Goal: Task Accomplishment & Management: Use online tool/utility

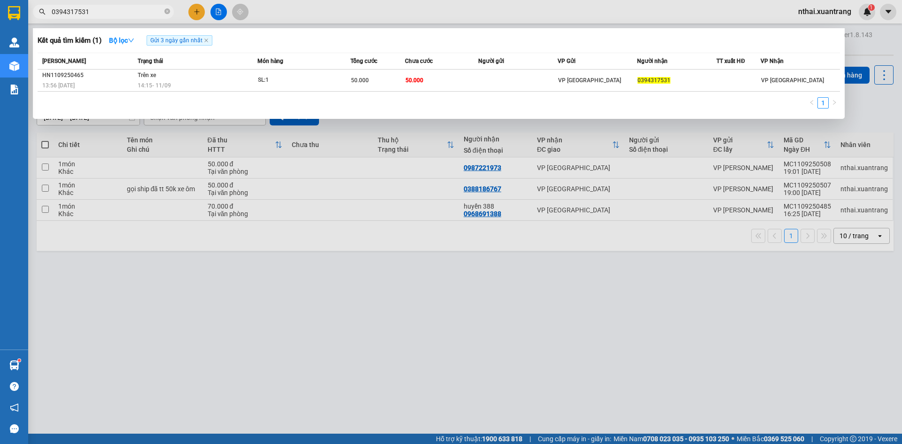
click at [88, 13] on input "0394317531" at bounding box center [107, 12] width 111 height 10
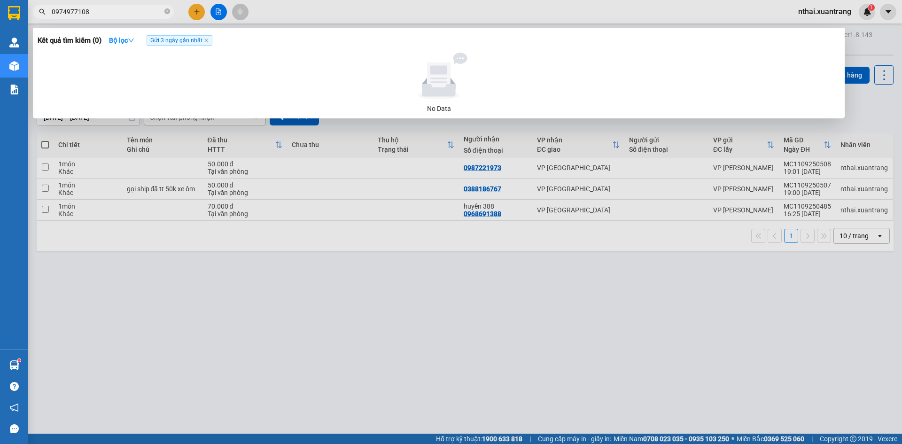
click at [115, 16] on input "0974977108" at bounding box center [107, 12] width 111 height 10
click at [115, 15] on input "0974977108" at bounding box center [107, 12] width 111 height 10
type input "0"
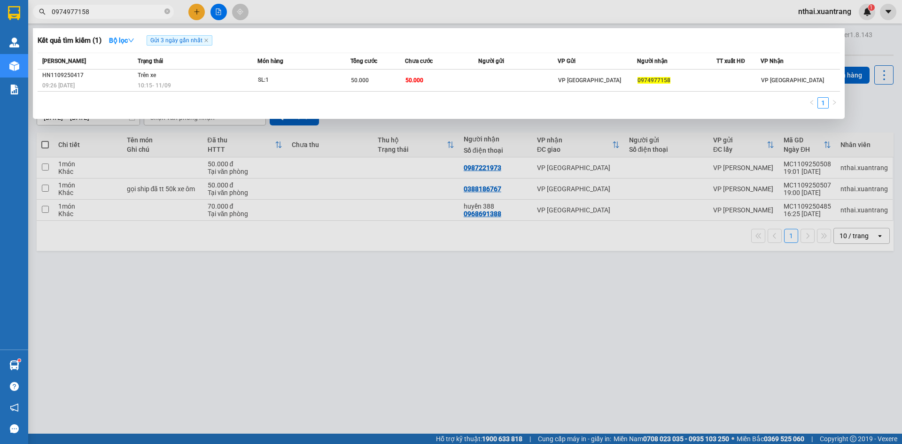
type input "0974977158"
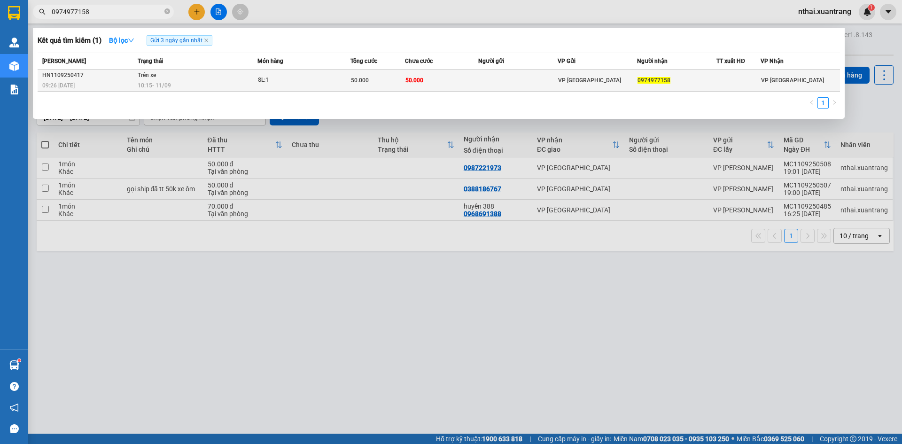
click at [460, 76] on td "50.000" at bounding box center [441, 81] width 73 height 22
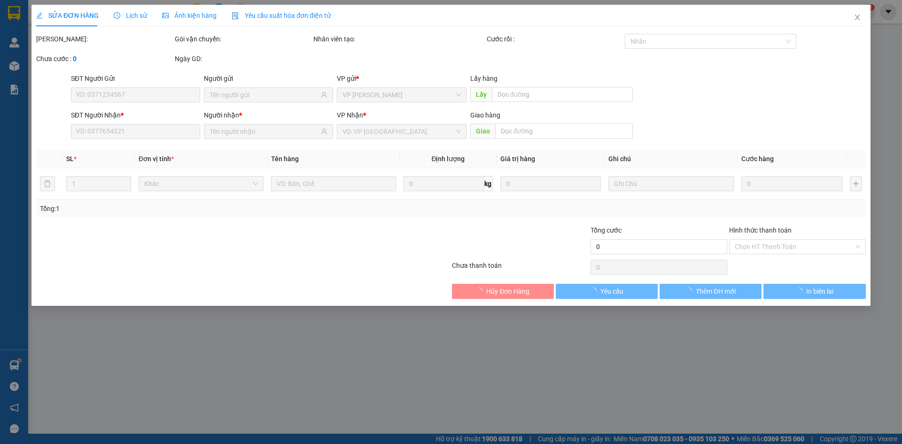
type input "0974977158"
type input "50.000"
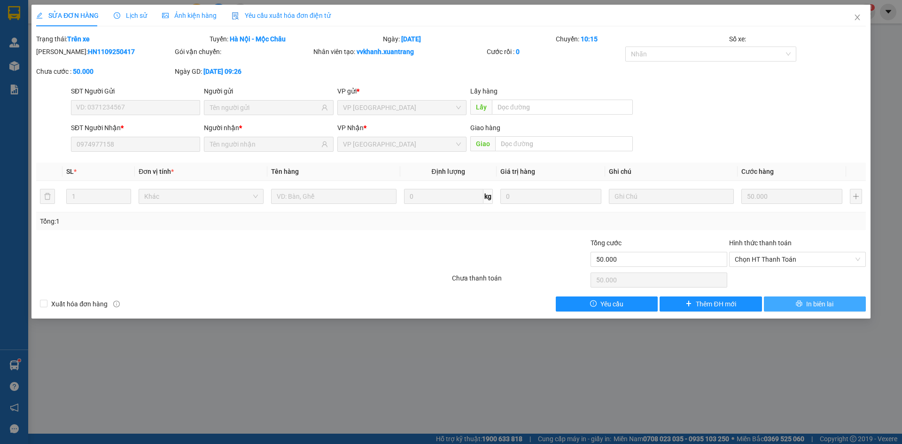
click at [797, 303] on icon "printer" at bounding box center [799, 303] width 7 height 7
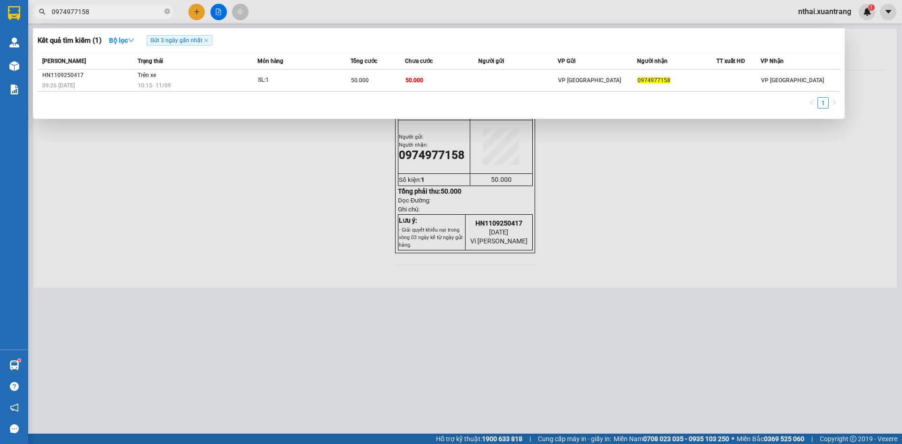
click at [134, 16] on input "0974977158" at bounding box center [107, 12] width 111 height 10
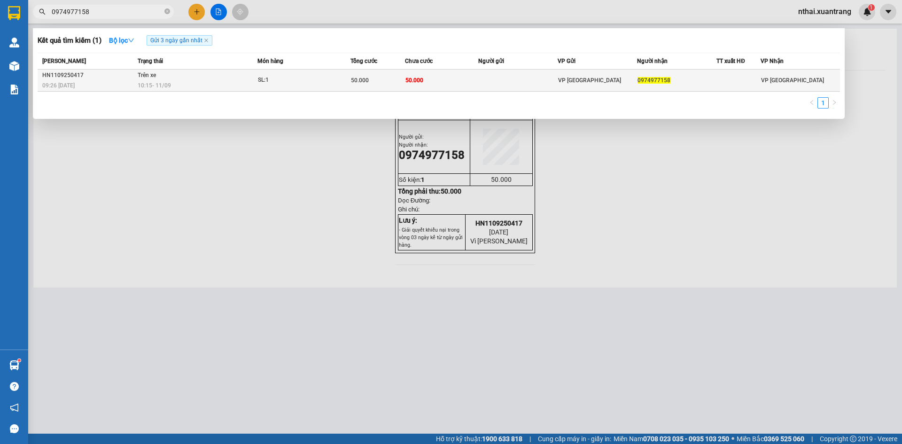
click at [240, 82] on div "10:15 [DATE]" at bounding box center [197, 85] width 119 height 10
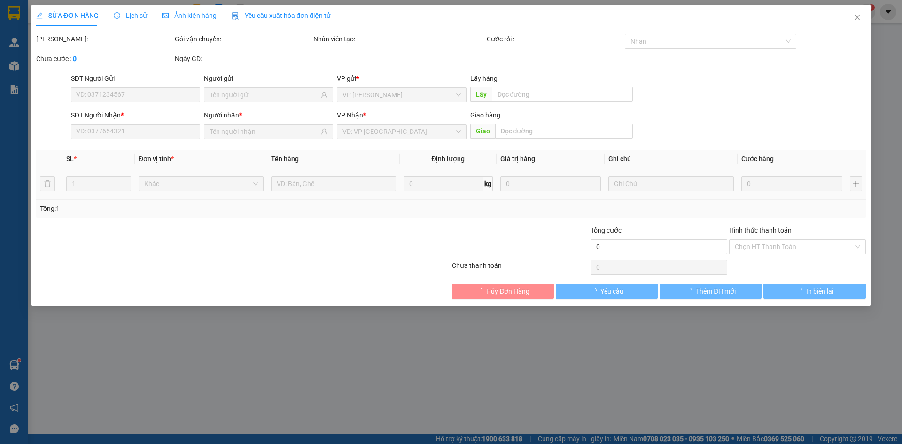
type input "0974977158"
type input "50.000"
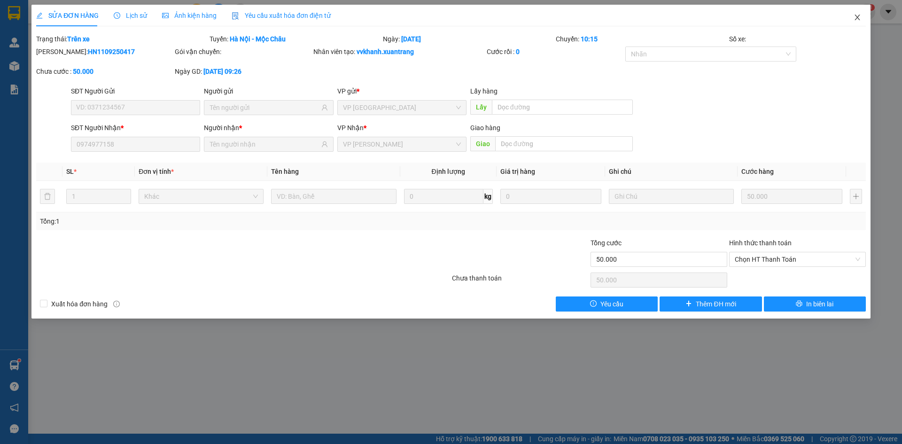
click at [860, 19] on icon "close" at bounding box center [858, 18] width 8 height 8
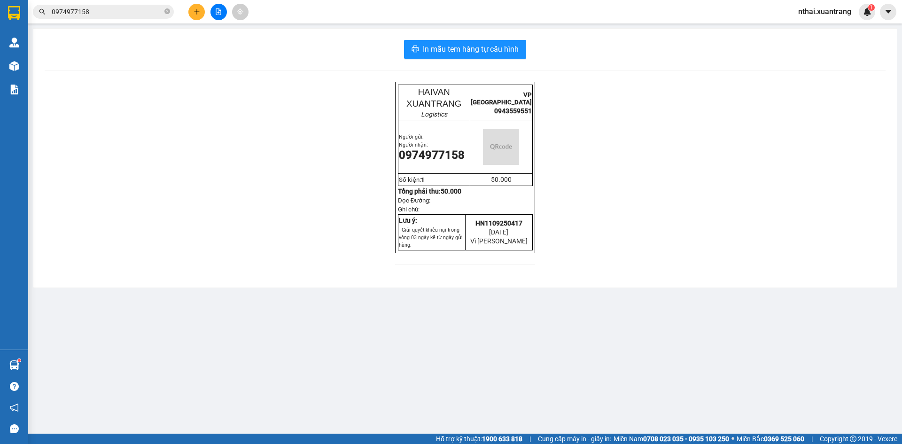
click at [117, 12] on input "0974977158" at bounding box center [107, 12] width 111 height 10
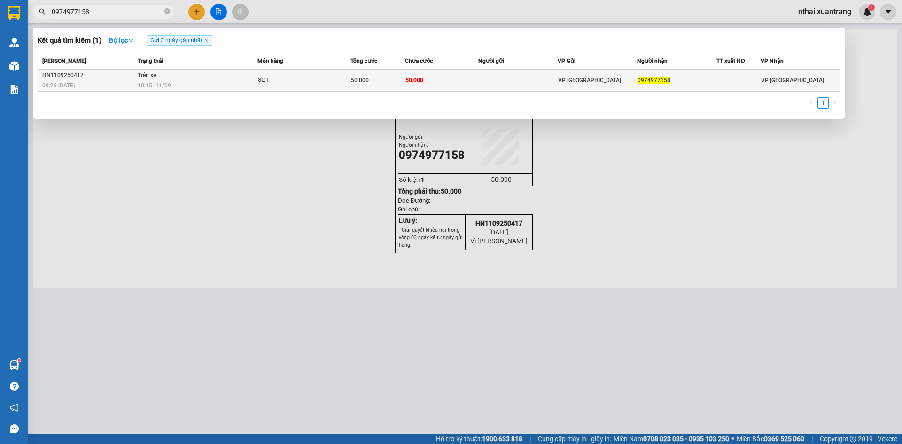
click at [365, 86] on td "50.000" at bounding box center [378, 81] width 55 height 22
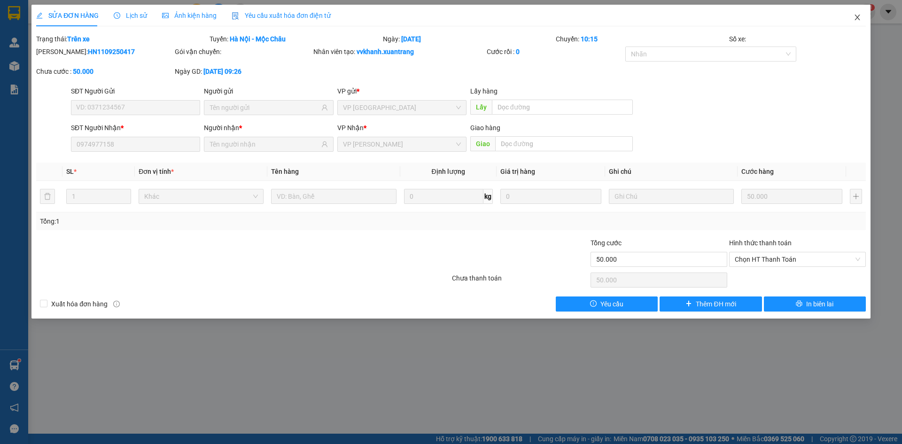
click at [857, 17] on icon "close" at bounding box center [857, 18] width 5 height 6
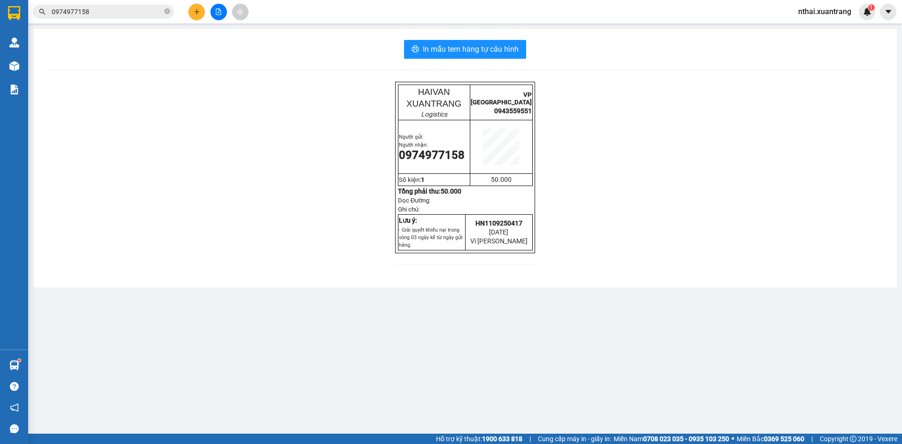
click at [111, 10] on input "0974977158" at bounding box center [107, 12] width 111 height 10
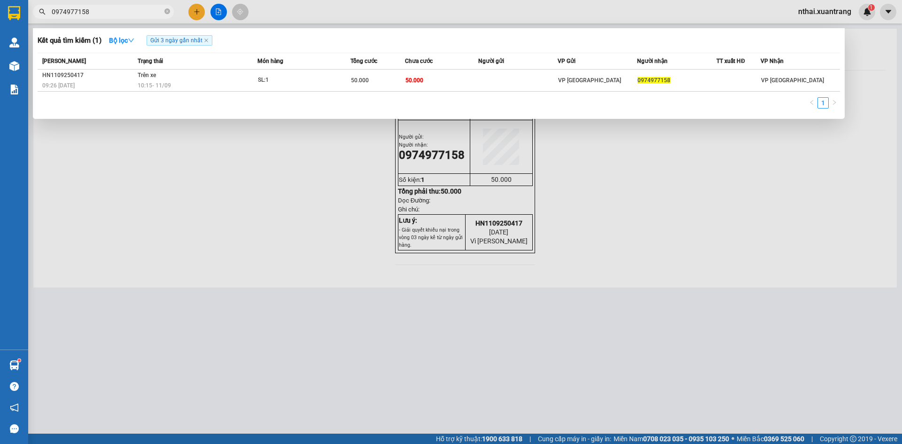
click at [116, 13] on input "0974977158" at bounding box center [107, 12] width 111 height 10
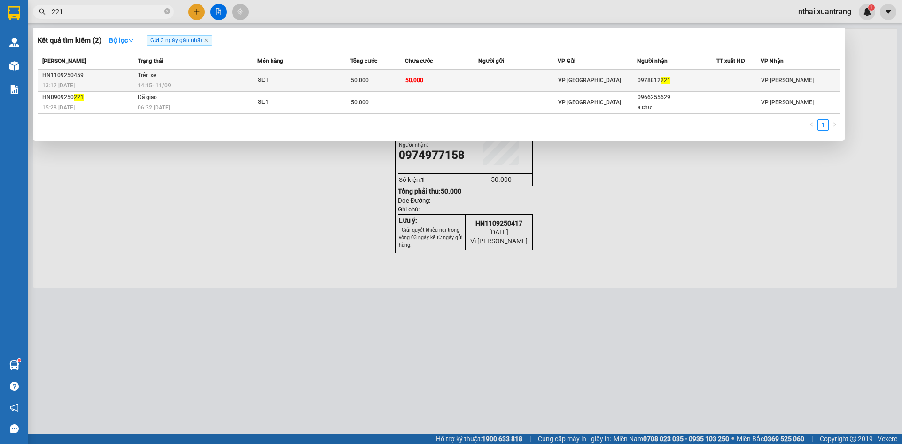
type input "221"
click at [196, 76] on td "Trên xe 14:15 [DATE]" at bounding box center [196, 81] width 122 height 22
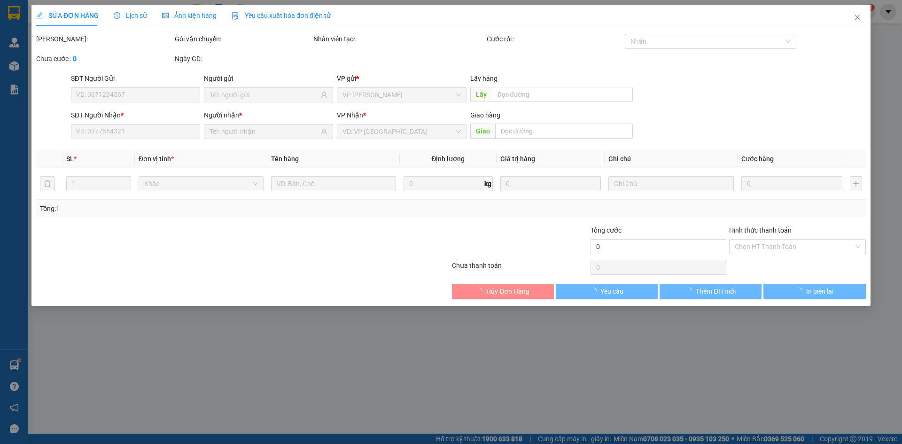
type input "0978812221"
type input "50.000"
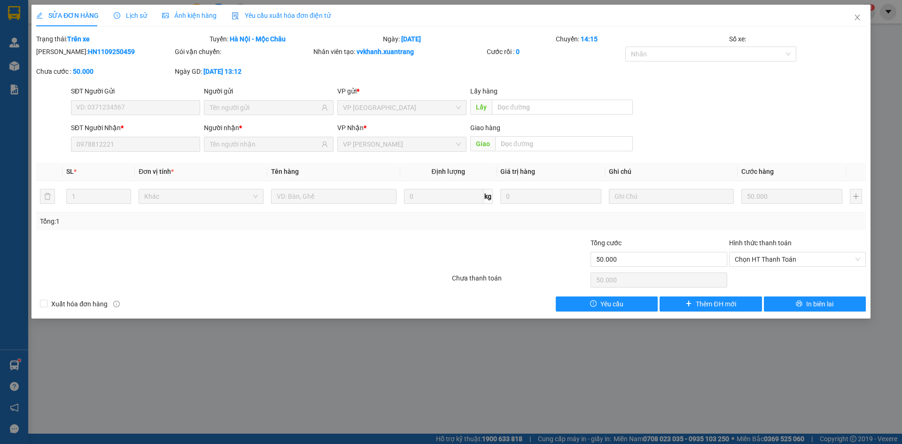
click at [198, 21] on div "Ảnh kiện hàng" at bounding box center [189, 16] width 55 height 22
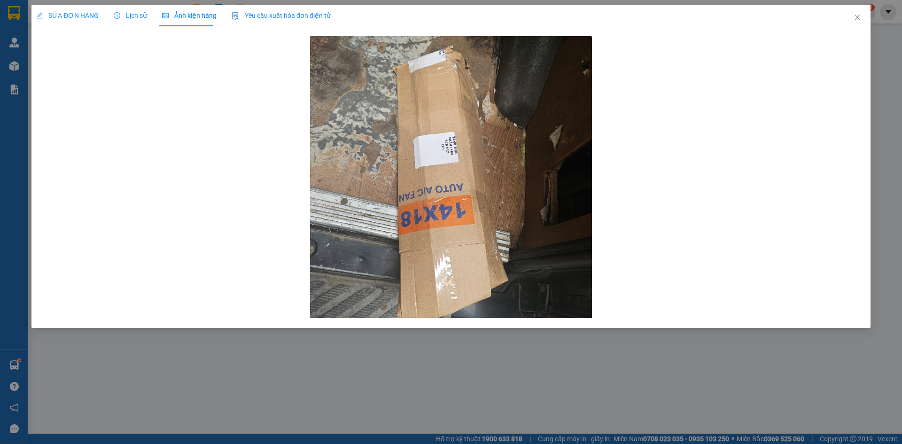
click at [71, 17] on span "SỬA ĐƠN HÀNG" at bounding box center [67, 16] width 62 height 8
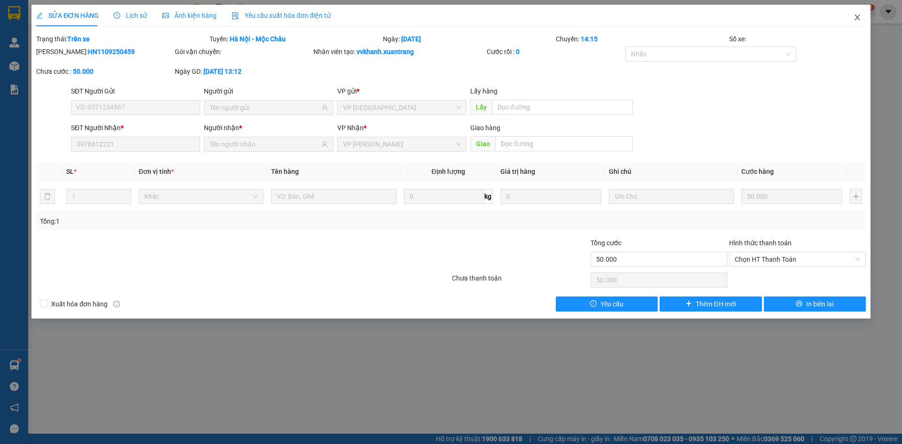
click at [855, 20] on icon "close" at bounding box center [857, 18] width 5 height 6
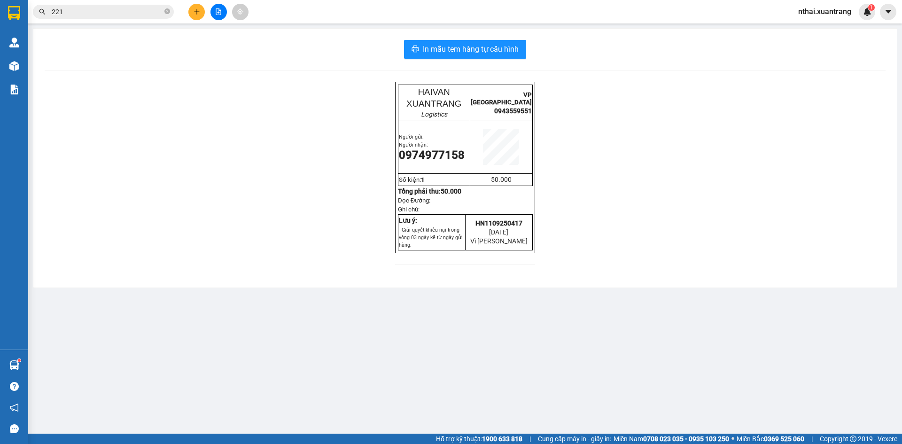
click at [425, 162] on span "0974977158" at bounding box center [432, 154] width 66 height 13
copy span "0974977158"
click at [86, 12] on input "221" at bounding box center [107, 12] width 111 height 10
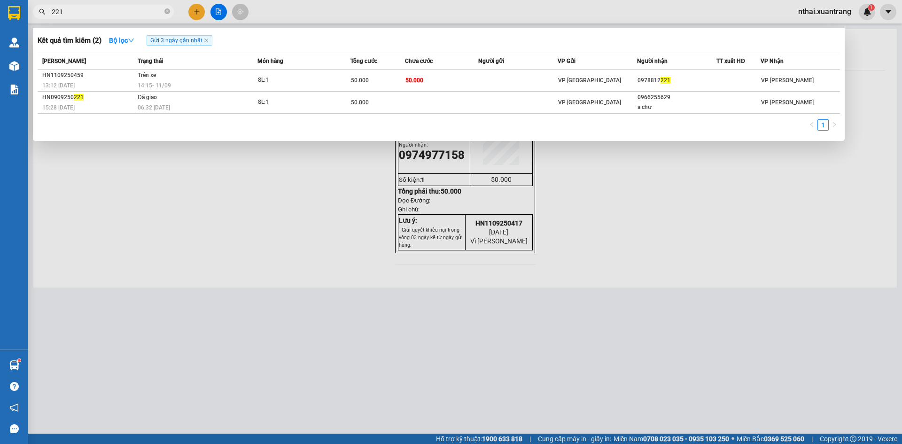
click at [86, 12] on input "221" at bounding box center [107, 12] width 111 height 10
paste input "0974977158"
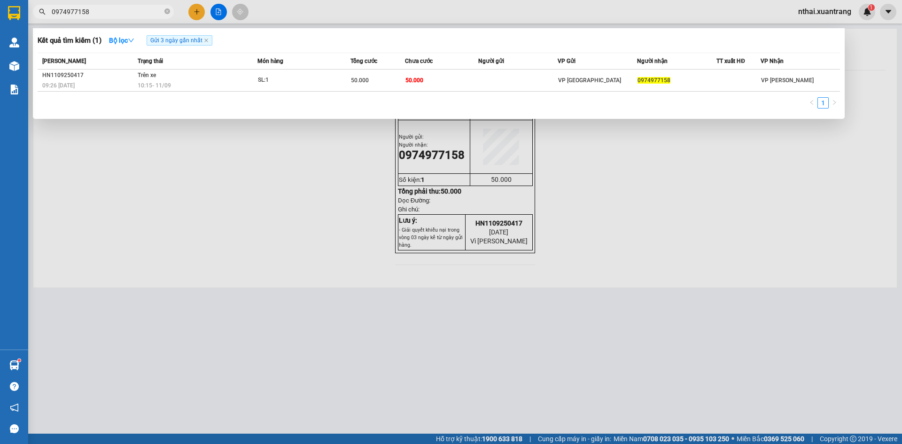
type input "0974977158"
click at [144, 65] on span "Trạng thái" at bounding box center [150, 61] width 25 height 10
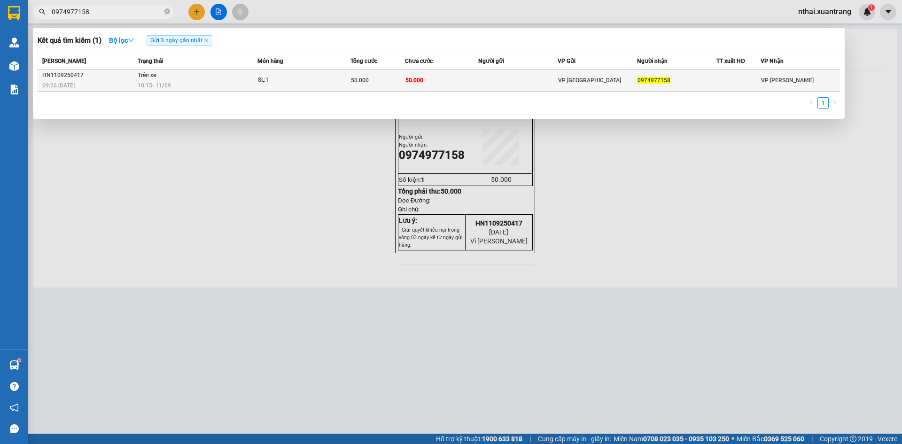
click at [156, 83] on span "10:15 [DATE]" at bounding box center [154, 85] width 33 height 7
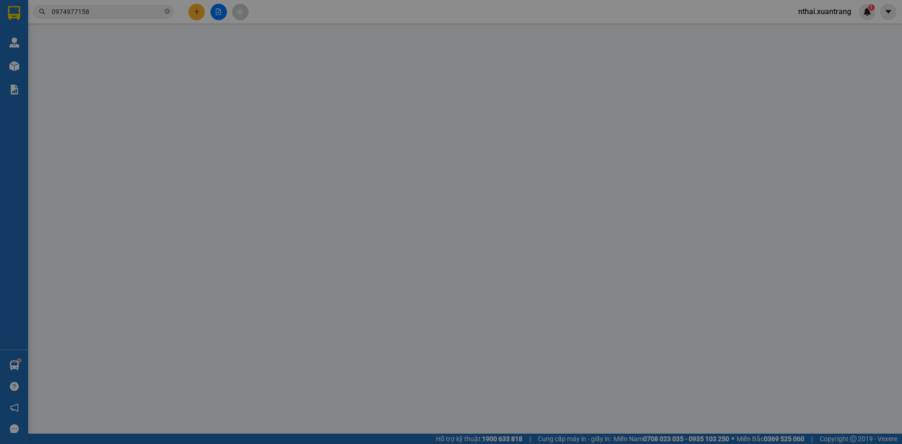
type input "0974977158"
type input "50.000"
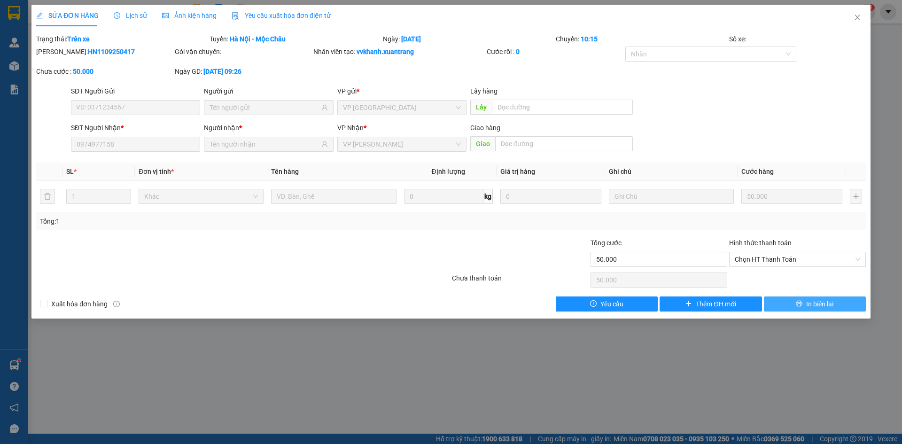
click at [790, 308] on button "In biên lai" at bounding box center [815, 303] width 102 height 15
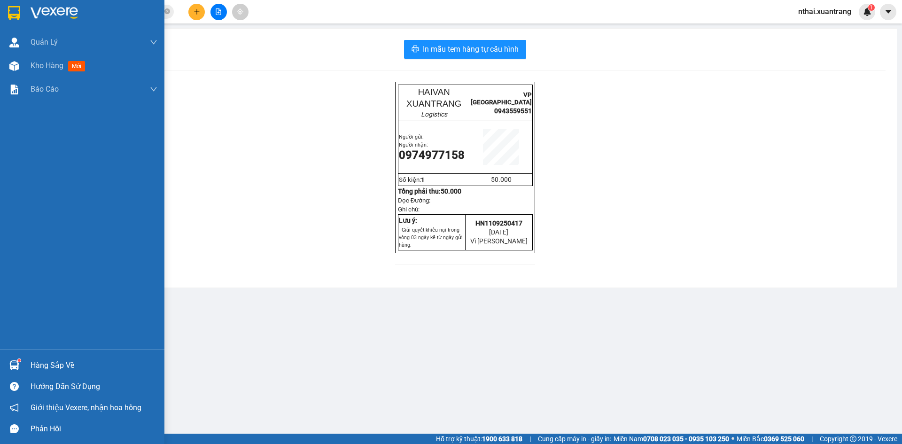
click at [24, 11] on div at bounding box center [82, 15] width 164 height 31
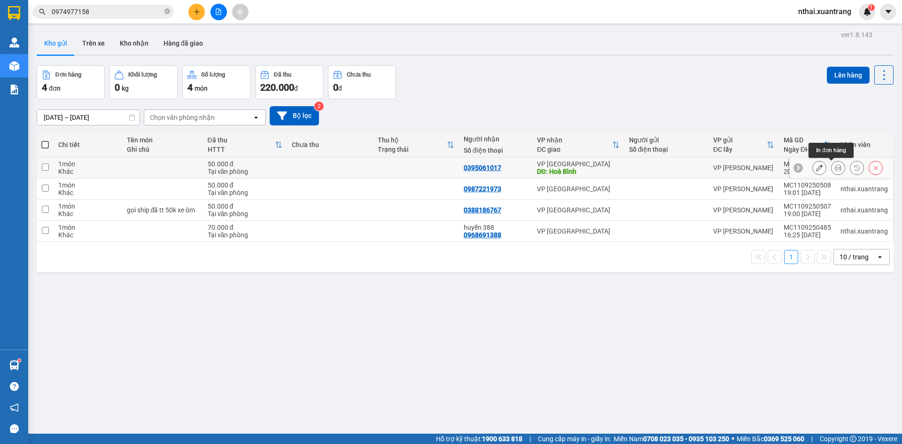
click at [835, 168] on button at bounding box center [838, 168] width 13 height 16
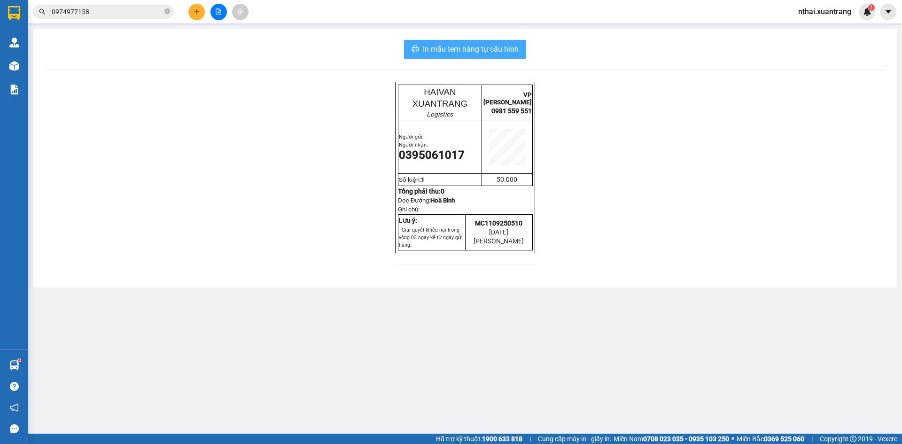
click at [444, 41] on button "In mẫu tem hàng tự cấu hình" at bounding box center [465, 49] width 122 height 19
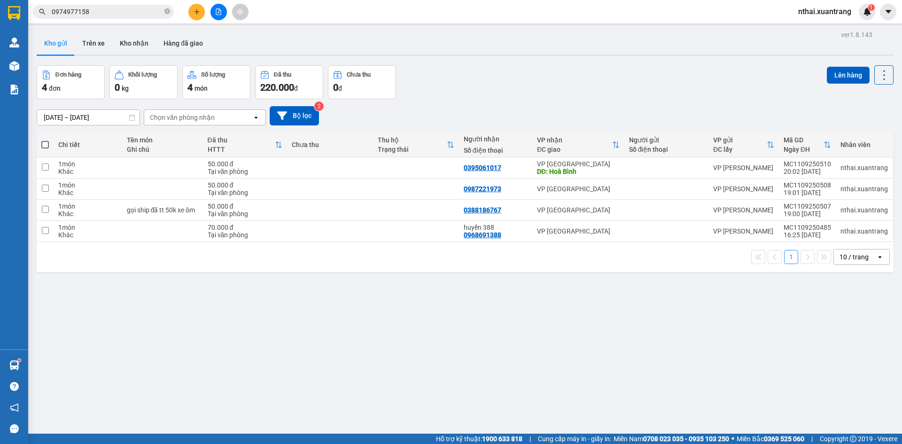
click at [110, 18] on span "0974977158" at bounding box center [103, 12] width 141 height 14
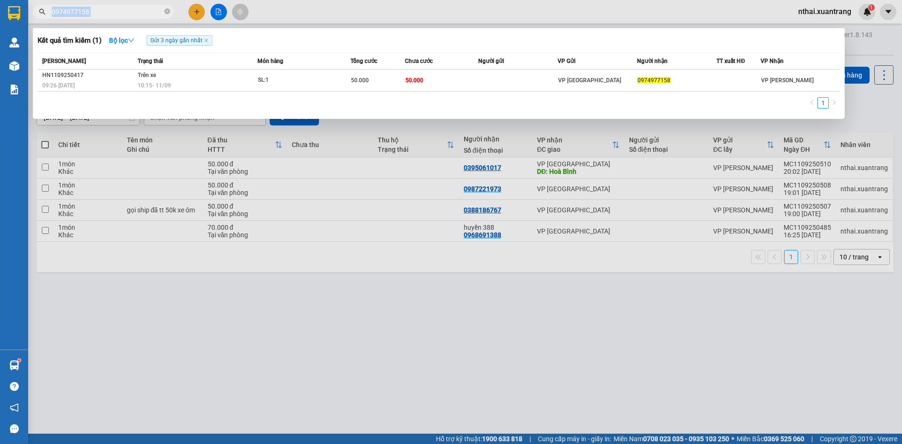
click at [110, 18] on span "0974977158" at bounding box center [103, 12] width 141 height 14
click at [230, 314] on div at bounding box center [451, 222] width 902 height 444
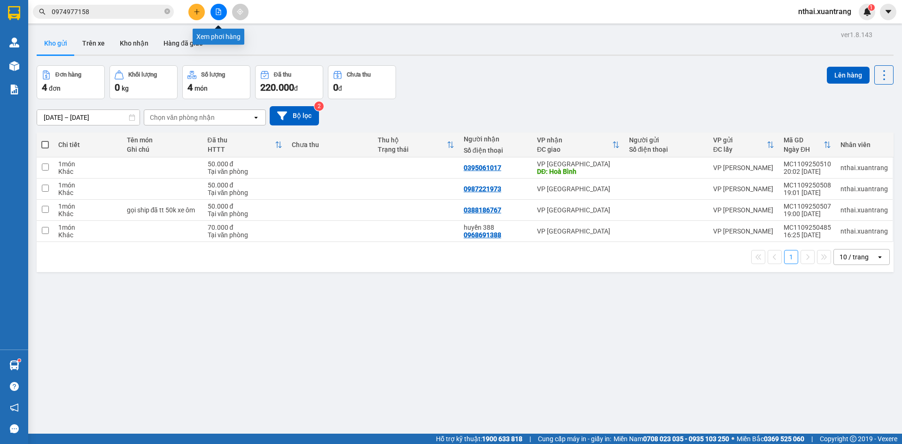
click at [215, 9] on button at bounding box center [218, 12] width 16 height 16
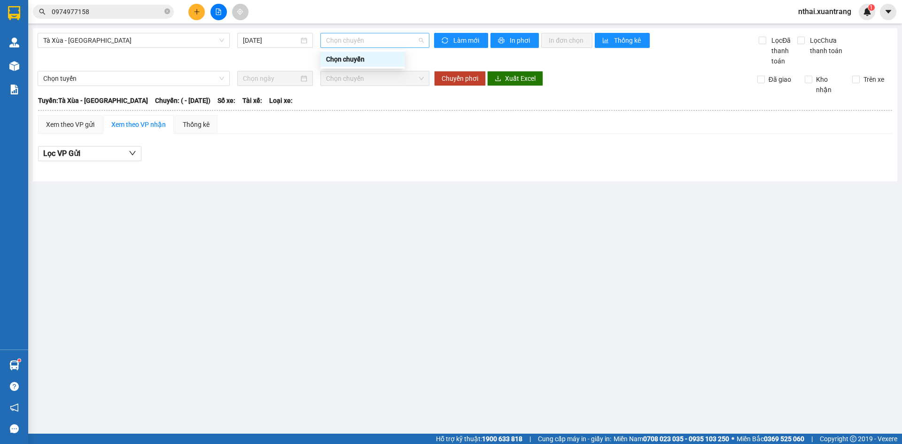
click at [340, 44] on span "Chọn chuyến" at bounding box center [375, 40] width 98 height 14
click at [259, 36] on input "[DATE]" at bounding box center [271, 40] width 56 height 10
click at [152, 36] on span "Tà Xùa - [GEOGRAPHIC_DATA]" at bounding box center [133, 40] width 181 height 14
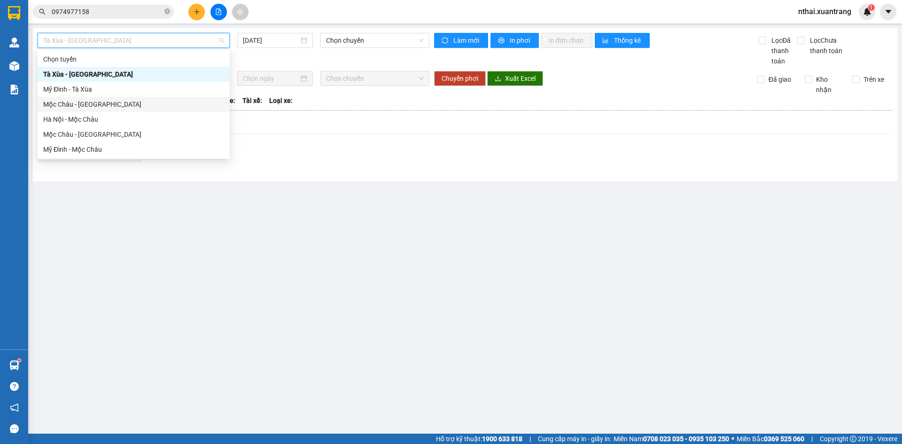
drag, startPoint x: 90, startPoint y: 103, endPoint x: 87, endPoint y: 116, distance: 13.4
click at [88, 115] on div "Chọn tuyến Tà Xùa - Mỹ [GEOGRAPHIC_DATA] - [GEOGRAPHIC_DATA] Xùa [GEOGRAPHIC_DA…" at bounding box center [134, 104] width 192 height 105
click at [87, 120] on div "Hà Nội - Mộc Châu" at bounding box center [133, 119] width 181 height 10
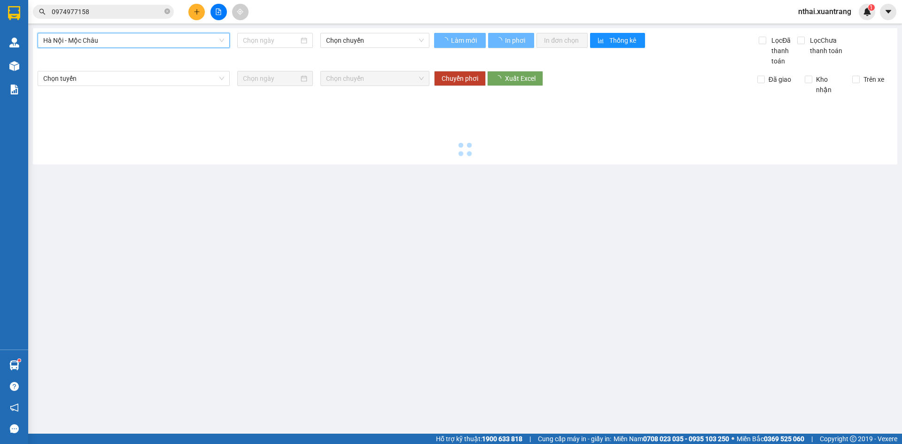
type input "[DATE]"
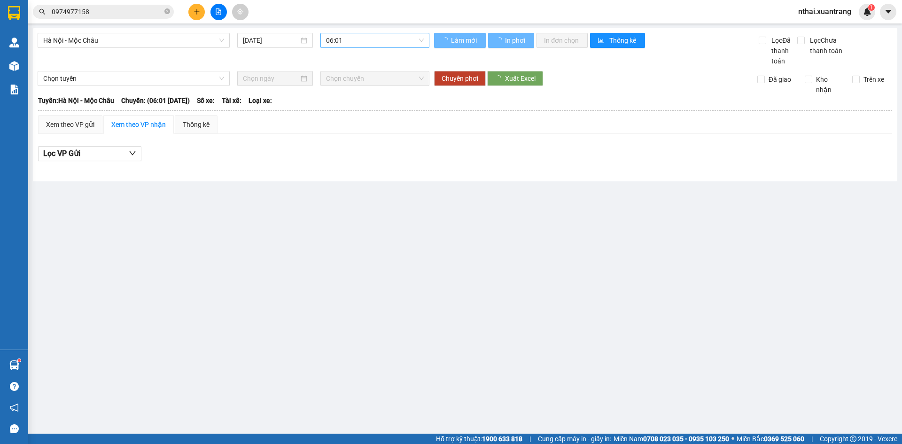
click at [332, 47] on div "Hà Nội - Mộc Châu [DATE] 06:01" at bounding box center [234, 49] width 392 height 33
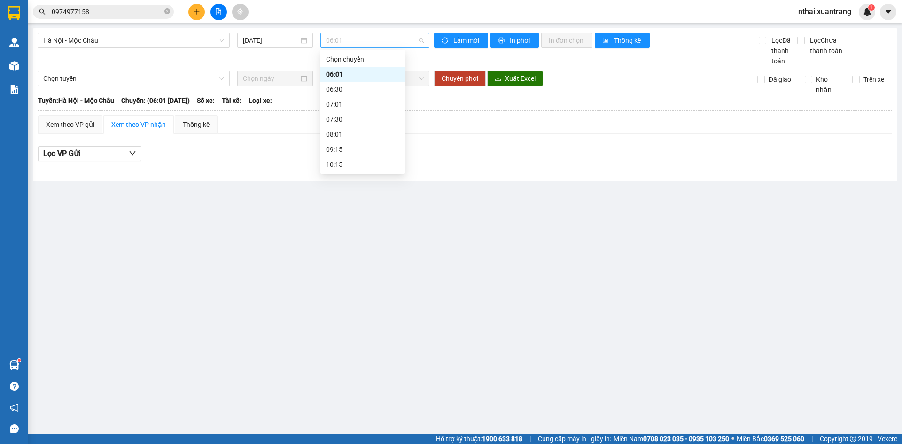
click at [339, 38] on span "06:01" at bounding box center [375, 40] width 98 height 14
click at [341, 91] on div "14:15" at bounding box center [362, 89] width 73 height 10
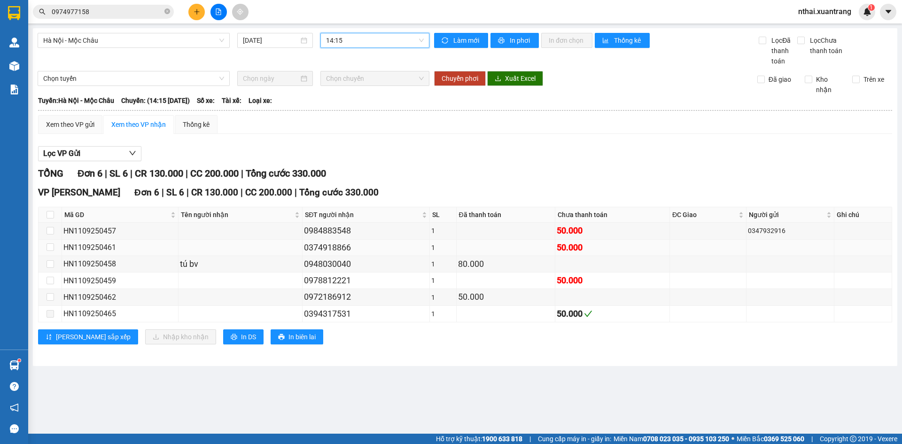
click at [340, 249] on div "0374918866" at bounding box center [366, 247] width 124 height 13
copy div "0374918866"
click at [117, 7] on input "0974977158" at bounding box center [107, 12] width 111 height 10
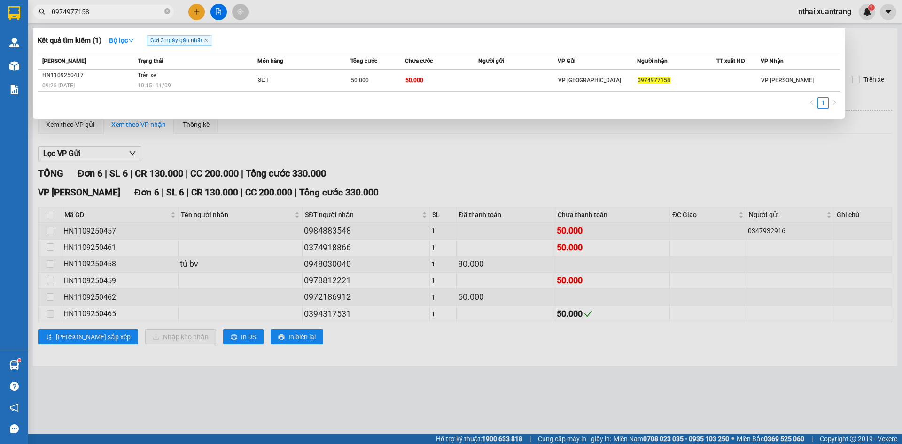
click at [117, 7] on input "0974977158" at bounding box center [107, 12] width 111 height 10
paste input "374918866"
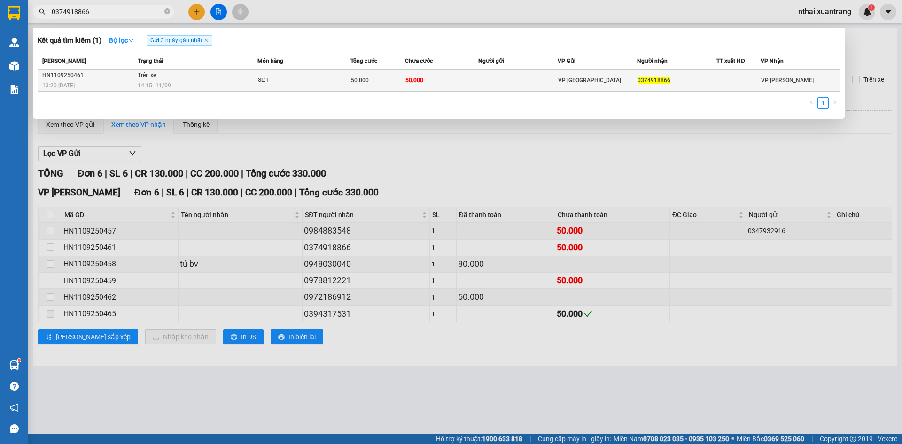
type input "0374918866"
click at [392, 86] on td "50.000" at bounding box center [378, 81] width 55 height 22
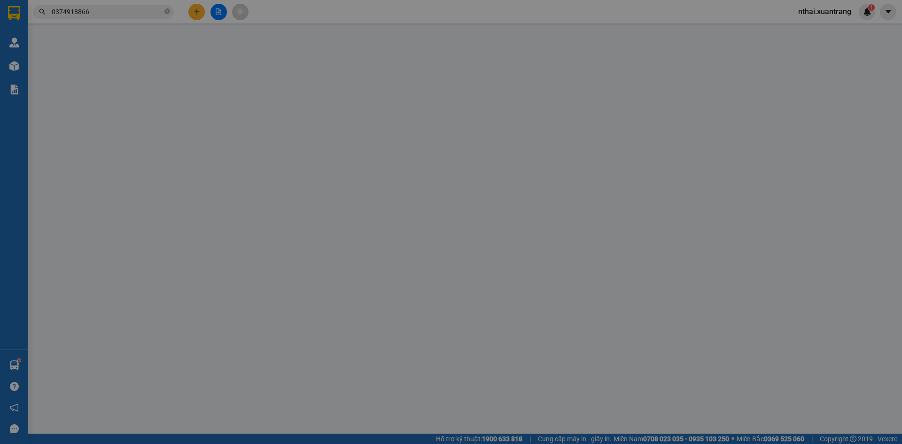
type input "0374918866"
type input "50.000"
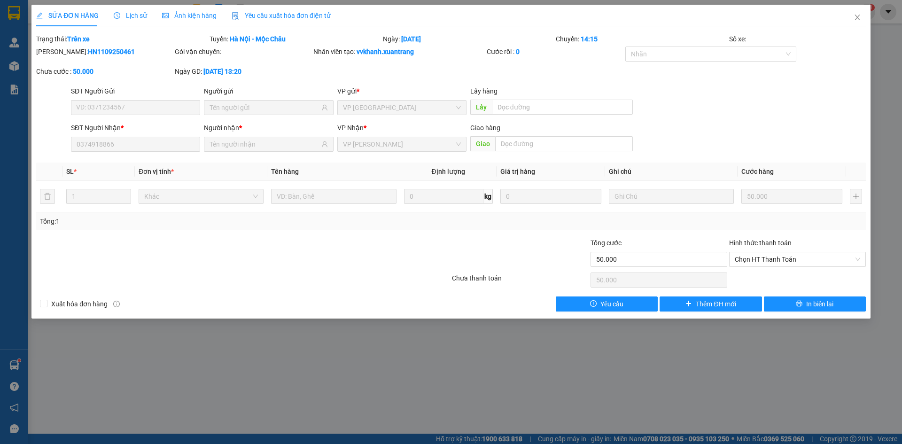
click at [188, 12] on span "Ảnh kiện hàng" at bounding box center [189, 16] width 55 height 8
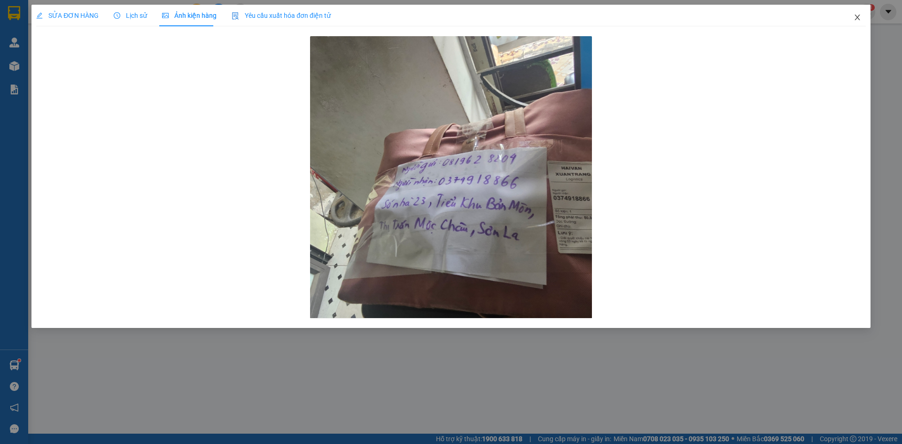
click at [856, 15] on icon "close" at bounding box center [858, 18] width 8 height 8
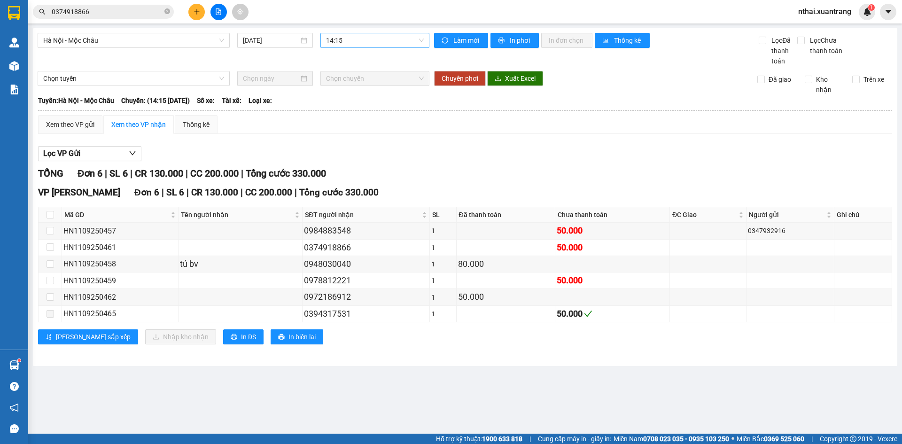
click at [366, 41] on span "14:15" at bounding box center [375, 40] width 98 height 14
click at [335, 153] on div "13:01" at bounding box center [362, 149] width 73 height 10
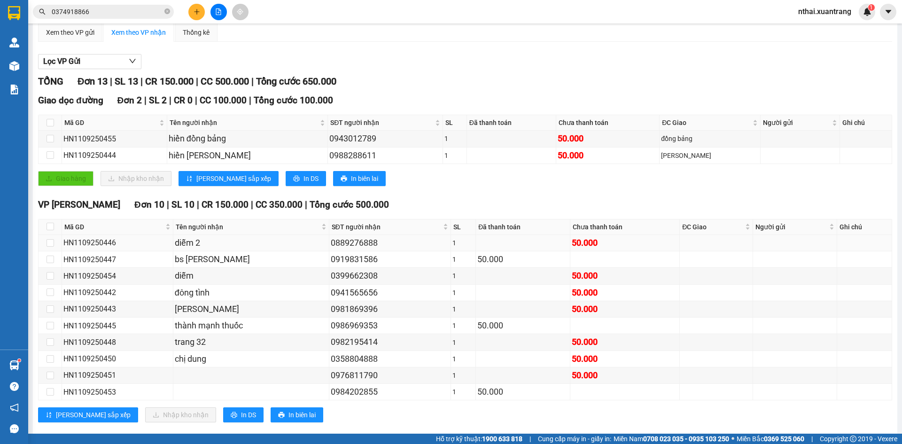
scroll to position [94, 0]
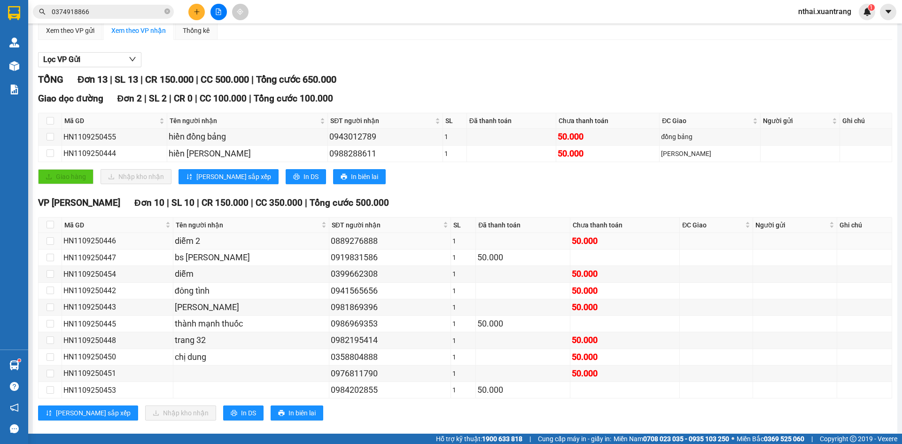
click at [357, 243] on div "0889276888" at bounding box center [390, 240] width 118 height 13
copy div "0889276888"
click at [348, 356] on div "0358804888" at bounding box center [390, 357] width 118 height 13
click at [349, 389] on div "0984202855" at bounding box center [390, 389] width 118 height 13
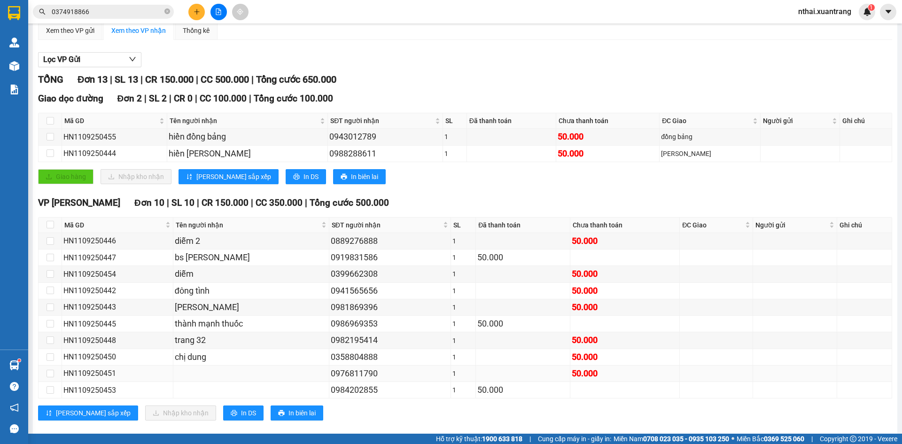
click at [355, 376] on div "0976811790" at bounding box center [390, 373] width 118 height 13
drag, startPoint x: 358, startPoint y: 335, endPoint x: 357, endPoint y: 318, distance: 16.9
click at [358, 335] on div "0982195414" at bounding box center [390, 340] width 118 height 13
click at [352, 299] on td "0981869396" at bounding box center [390, 307] width 122 height 16
click at [352, 276] on div "0399662308" at bounding box center [390, 273] width 118 height 13
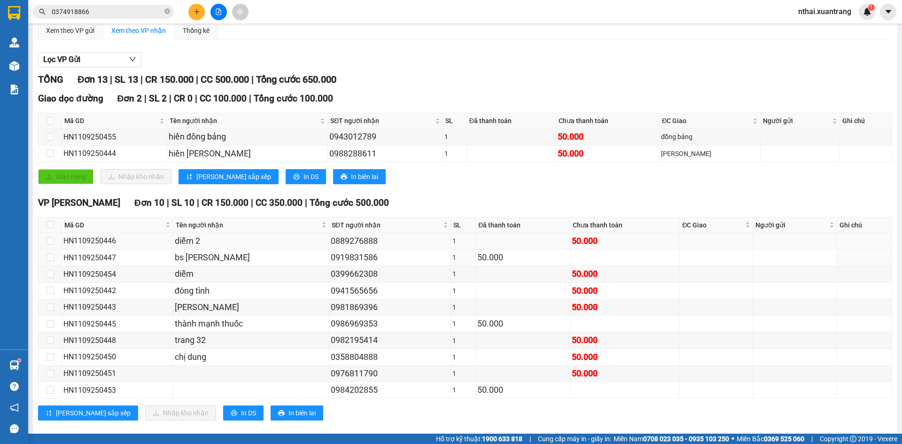
drag, startPoint x: 353, startPoint y: 252, endPoint x: 353, endPoint y: 237, distance: 15.5
click at [353, 251] on div "0919831586" at bounding box center [390, 257] width 118 height 13
click at [353, 237] on div "0889276888" at bounding box center [390, 240] width 118 height 13
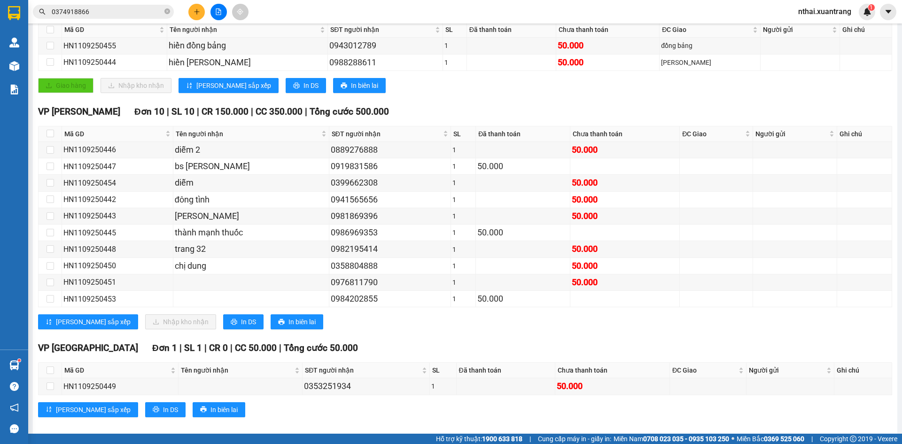
scroll to position [195, 0]
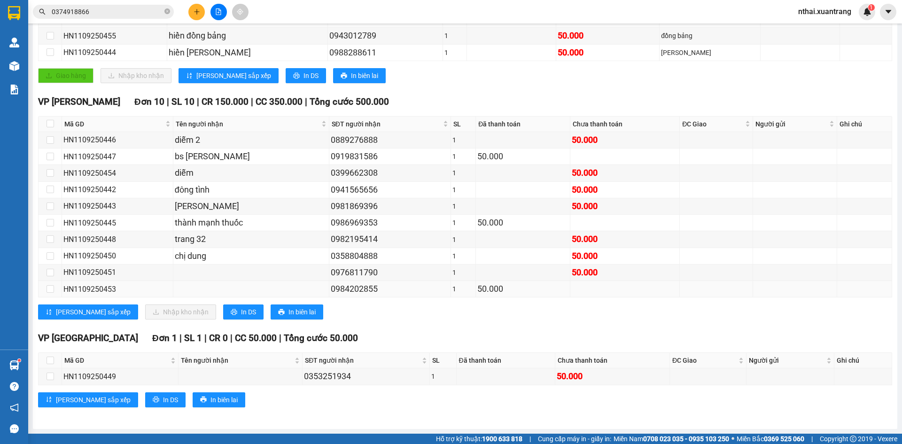
click at [337, 287] on div "0984202855" at bounding box center [390, 288] width 118 height 13
copy div "0984202855"
click at [106, 17] on span "0374918866" at bounding box center [103, 12] width 141 height 14
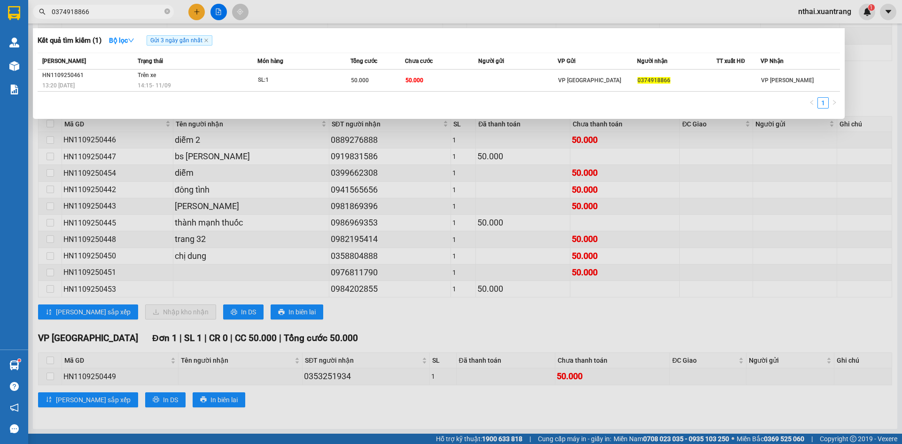
click at [106, 17] on span "0374918866" at bounding box center [103, 12] width 141 height 14
click at [106, 16] on input "0374918866" at bounding box center [107, 12] width 111 height 10
paste input "984202855"
click at [106, 16] on input "0984202855" at bounding box center [107, 12] width 111 height 10
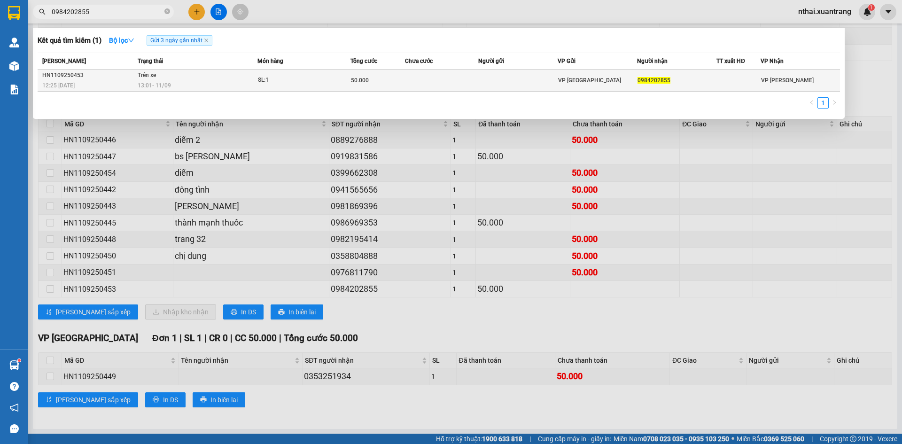
type input "0984202855"
click at [179, 72] on td "Trên xe 13:01 [DATE]" at bounding box center [196, 81] width 122 height 22
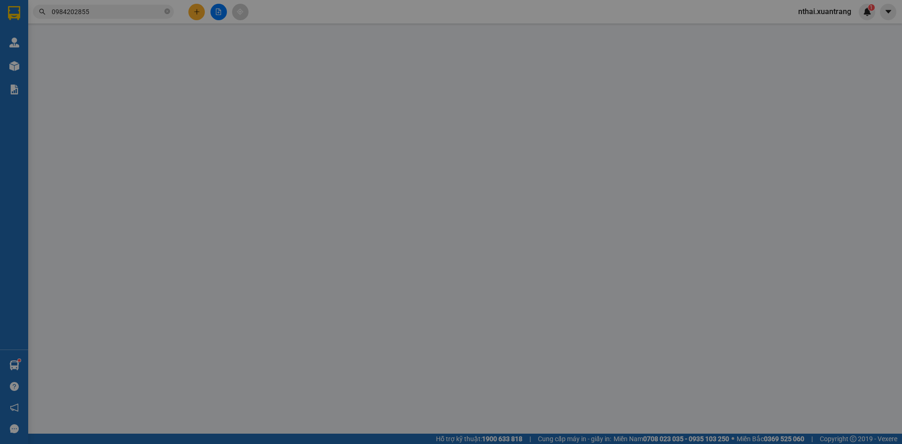
type input "0984202855"
type input "50.000"
type input "0"
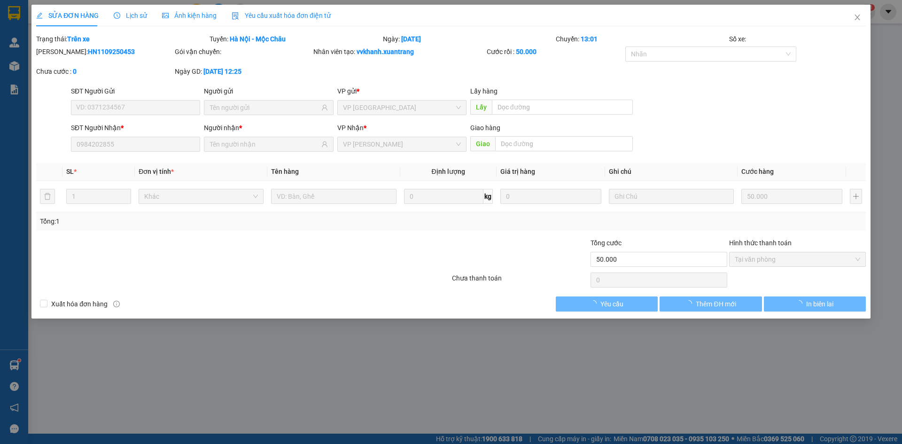
click at [198, 29] on div "SỬA ĐƠN HÀNG Lịch sử Ảnh kiện hàng Yêu cầu xuất hóa đơn điện tử Total Paid Fee …" at bounding box center [451, 158] width 830 height 307
click at [198, 22] on div "Ảnh kiện hàng" at bounding box center [189, 16] width 55 height 22
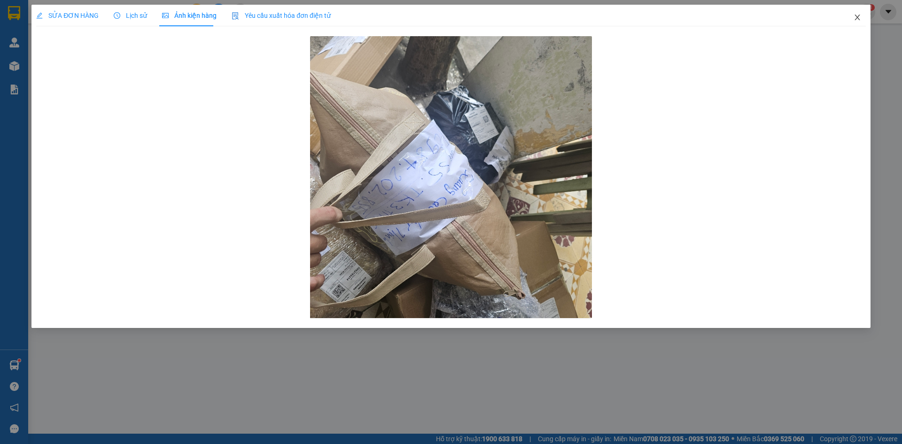
click at [857, 18] on icon "close" at bounding box center [857, 18] width 5 height 6
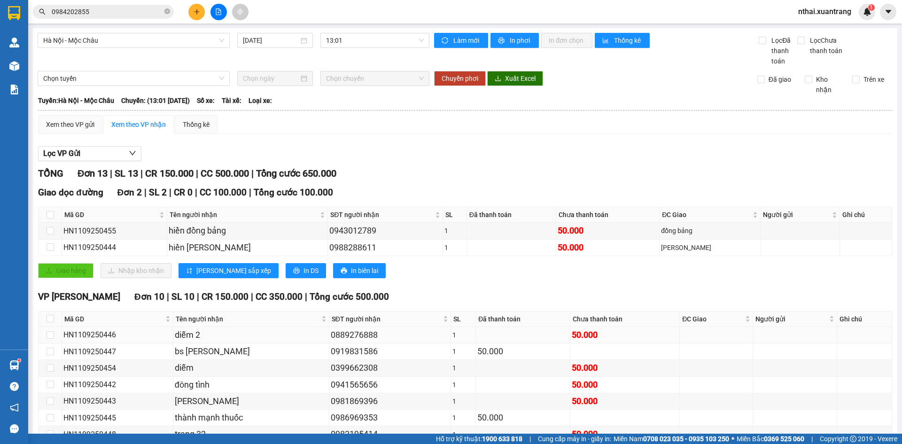
click at [334, 334] on div "0889276888" at bounding box center [390, 334] width 118 height 13
copy div "0889276888"
drag, startPoint x: 129, startPoint y: 17, endPoint x: 124, endPoint y: 13, distance: 6.4
click at [126, 15] on span "0984202855" at bounding box center [103, 12] width 141 height 14
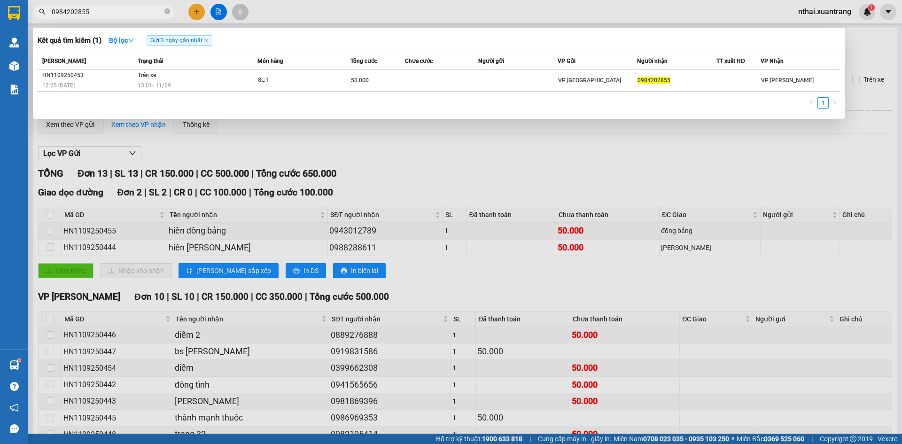
click at [124, 13] on input "0984202855" at bounding box center [107, 12] width 111 height 10
paste input "889276888"
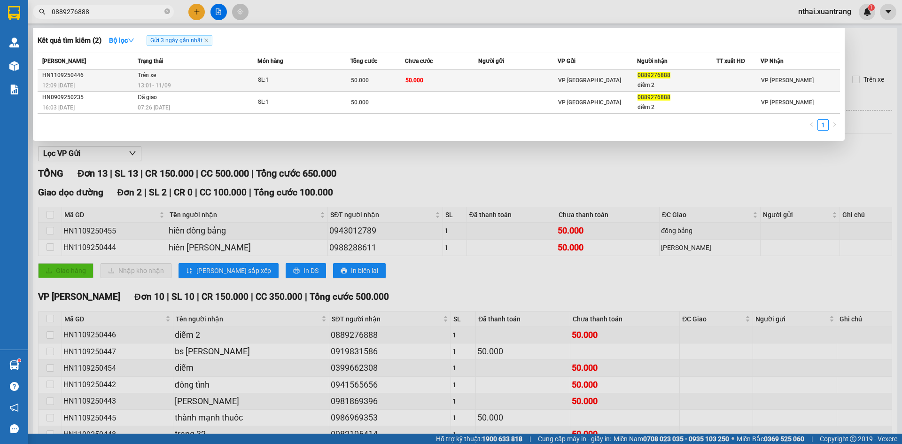
type input "0889276888"
click at [218, 83] on div "13:01 [DATE]" at bounding box center [197, 85] width 119 height 10
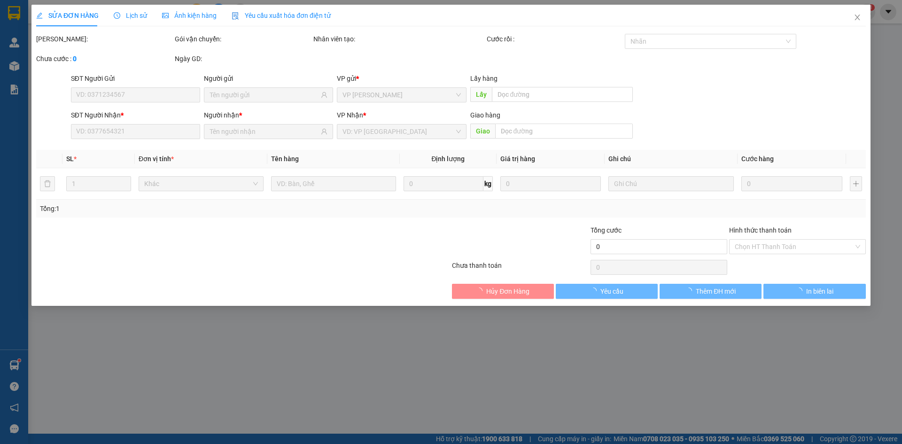
type input "0889276888"
type input "diễm 2"
type input "50.000"
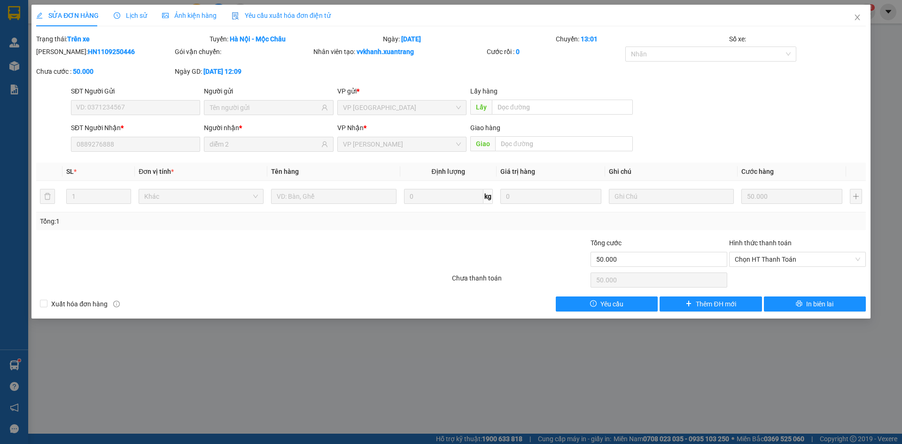
click at [188, 14] on span "Ảnh kiện hàng" at bounding box center [189, 16] width 55 height 8
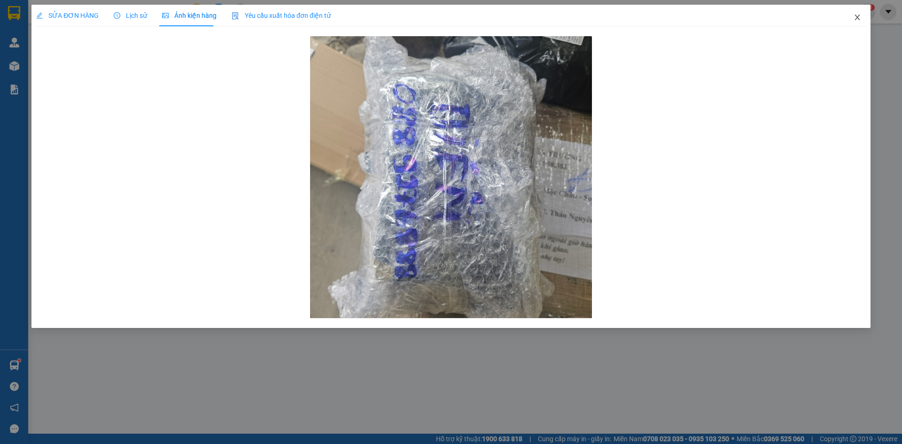
click at [863, 17] on span "Close" at bounding box center [857, 18] width 26 height 26
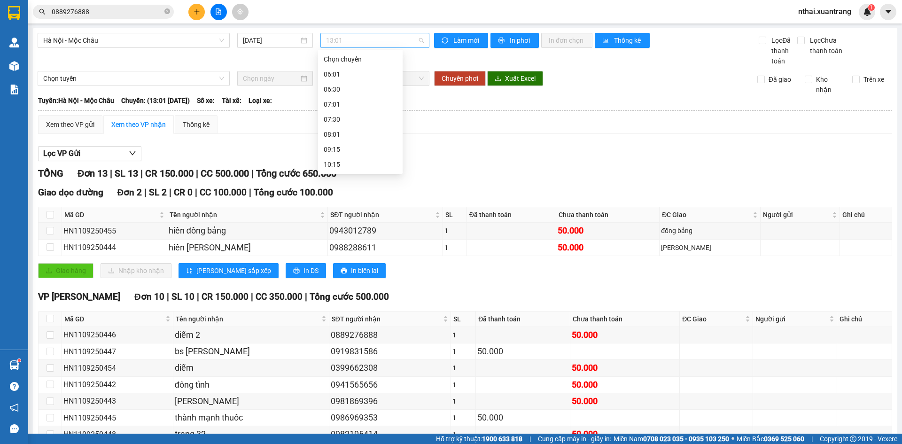
click at [338, 35] on span "13:01" at bounding box center [375, 40] width 98 height 14
click at [339, 153] on div "15:15" at bounding box center [360, 147] width 85 height 15
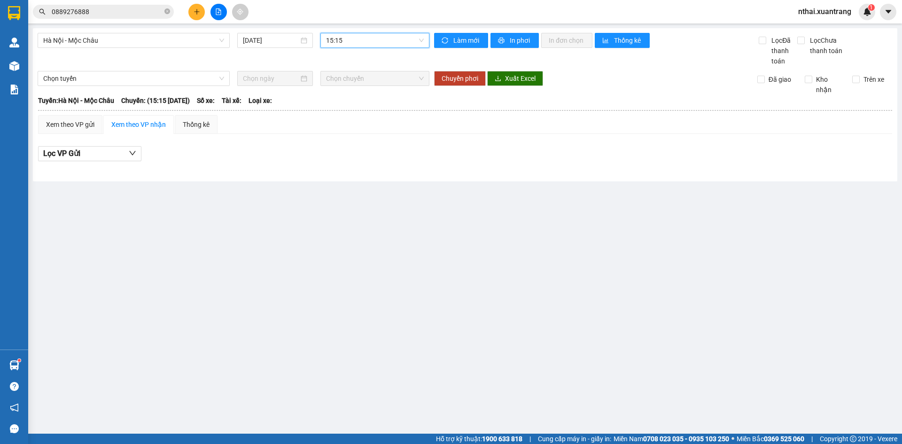
click at [344, 41] on span "15:15" at bounding box center [375, 40] width 98 height 14
click at [342, 161] on div "16:15" at bounding box center [362, 162] width 73 height 10
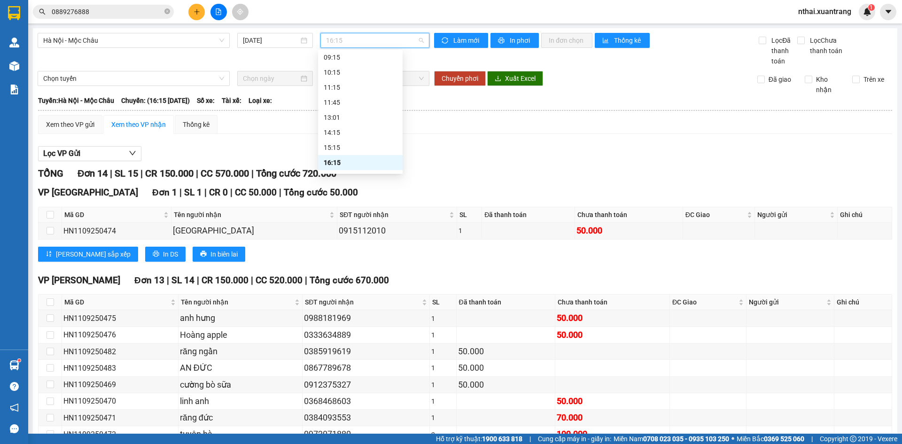
click at [341, 38] on span "16:15" at bounding box center [375, 40] width 98 height 14
click at [330, 119] on div "13:01" at bounding box center [360, 117] width 73 height 10
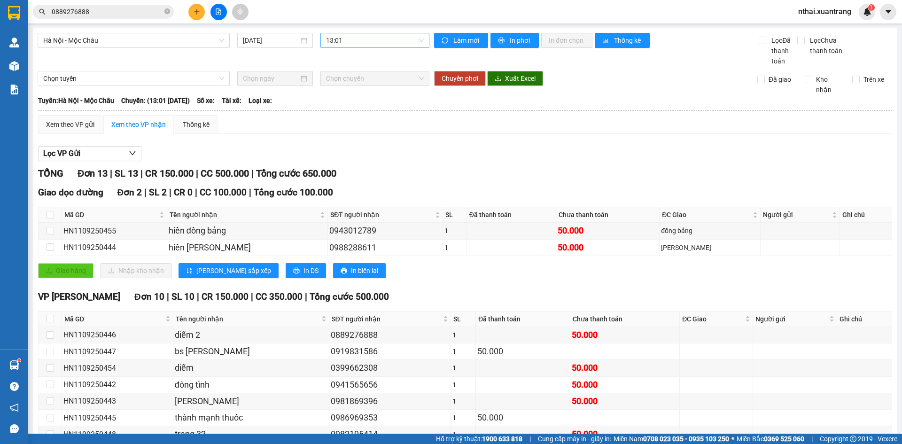
click at [349, 38] on span "13:01" at bounding box center [375, 40] width 98 height 14
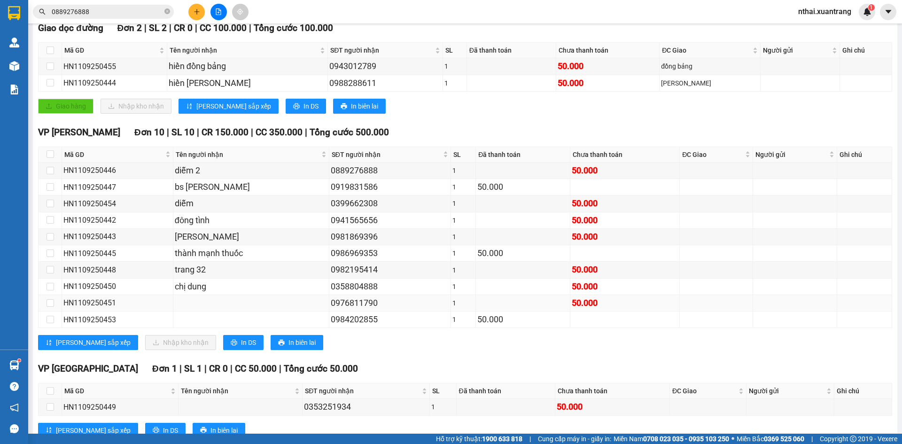
scroll to position [188, 0]
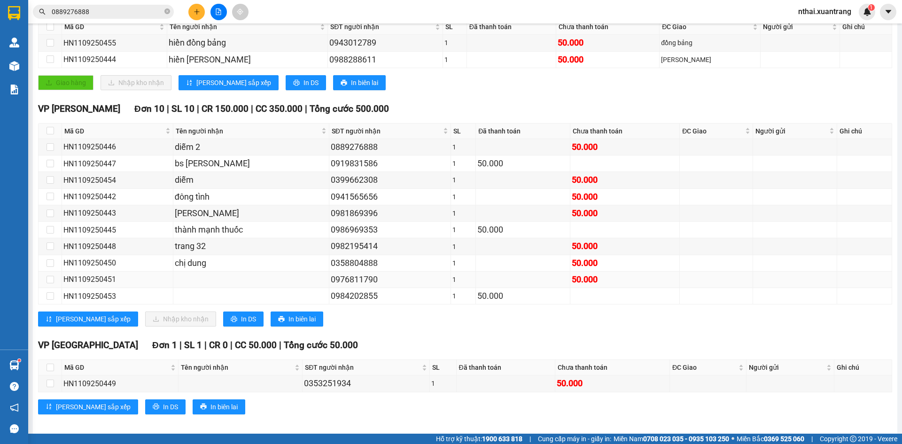
click at [349, 282] on div "0976811790" at bounding box center [390, 279] width 118 height 13
copy div "0976811790"
click at [347, 295] on div "0984202855" at bounding box center [390, 295] width 118 height 13
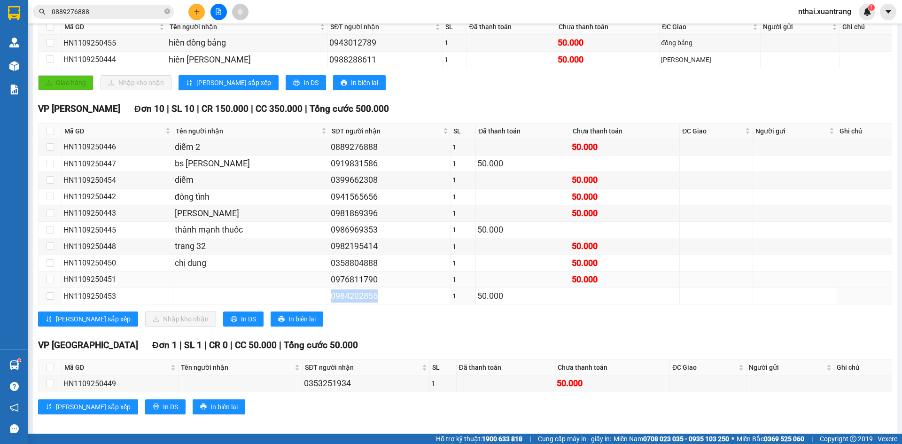
copy div "0984202855"
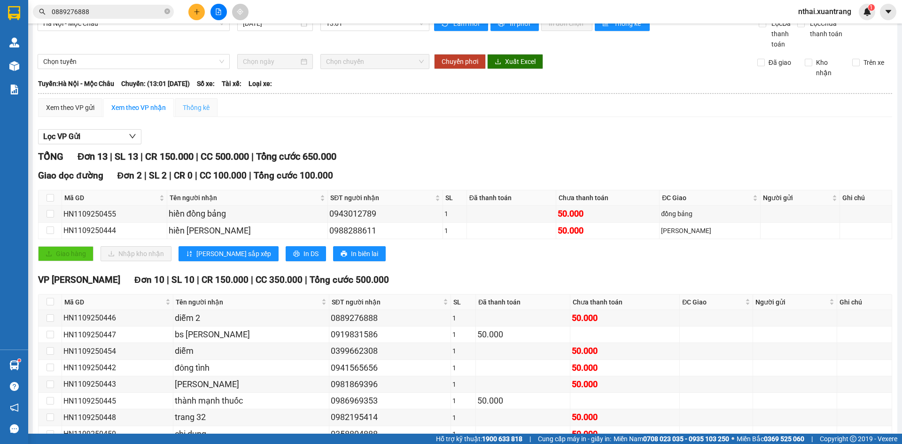
scroll to position [0, 0]
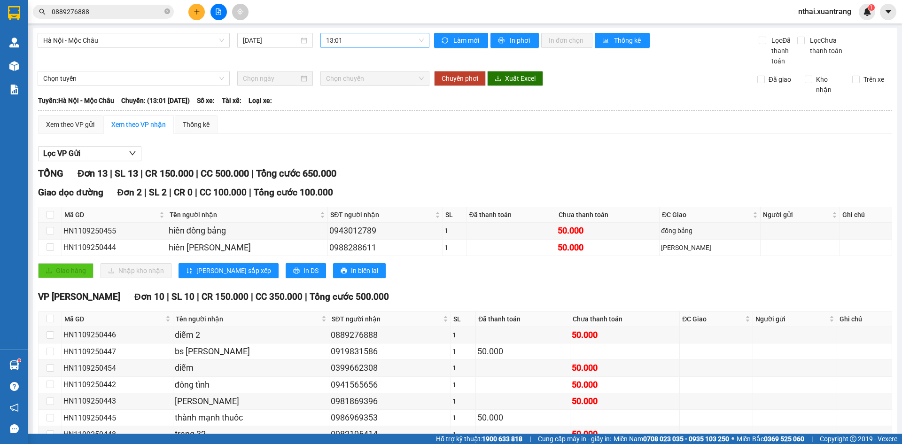
click at [334, 41] on span "13:01" at bounding box center [375, 40] width 98 height 14
click at [338, 132] on div "14:15" at bounding box center [360, 132] width 73 height 10
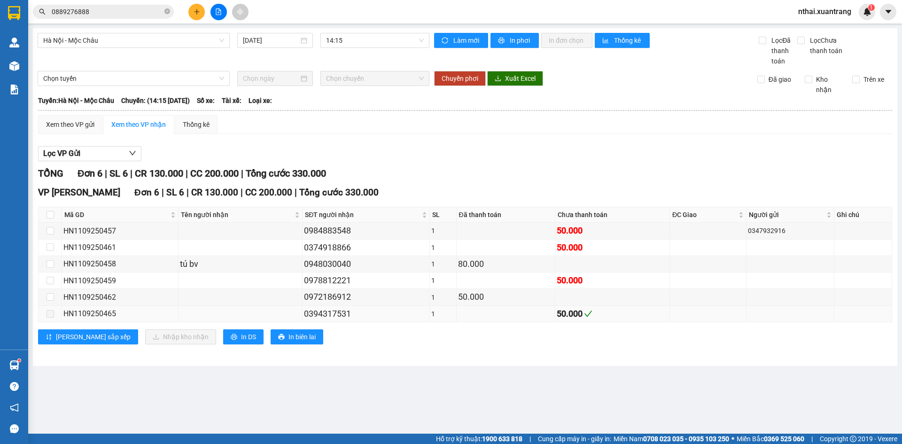
click at [319, 311] on div "0394317531" at bounding box center [366, 313] width 124 height 13
copy div "0394317531"
click at [343, 293] on div "0972186912" at bounding box center [366, 296] width 124 height 13
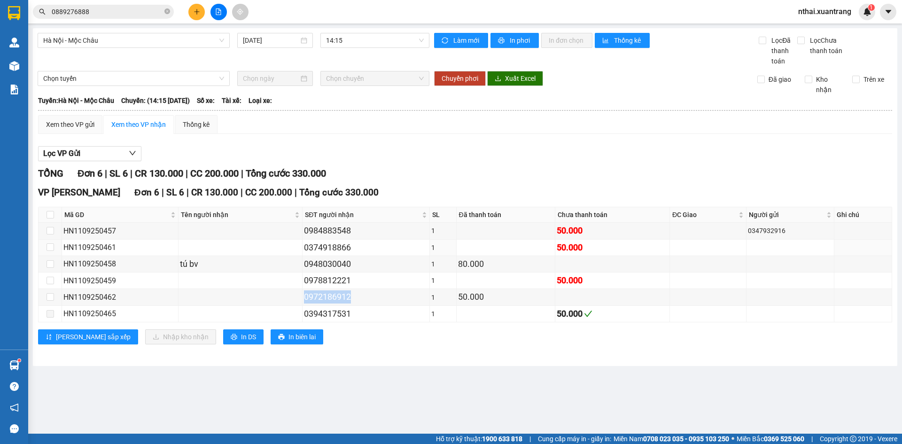
copy div "0972186912"
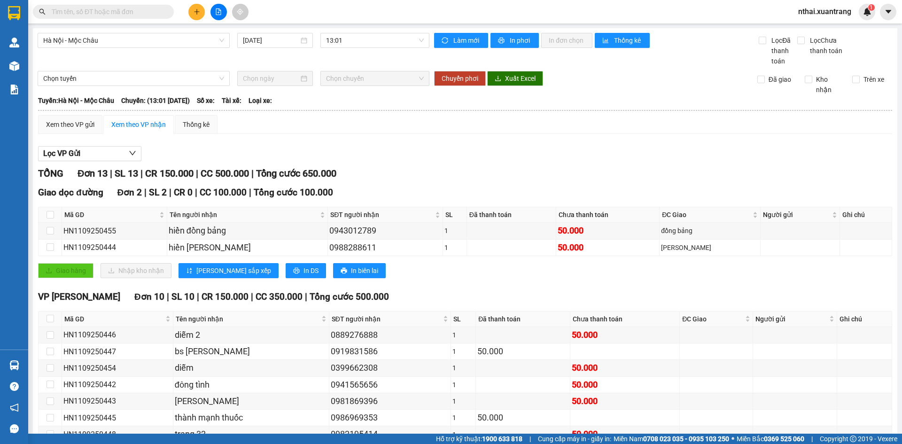
click at [128, 13] on input "text" at bounding box center [107, 12] width 111 height 10
paste input "0976811790"
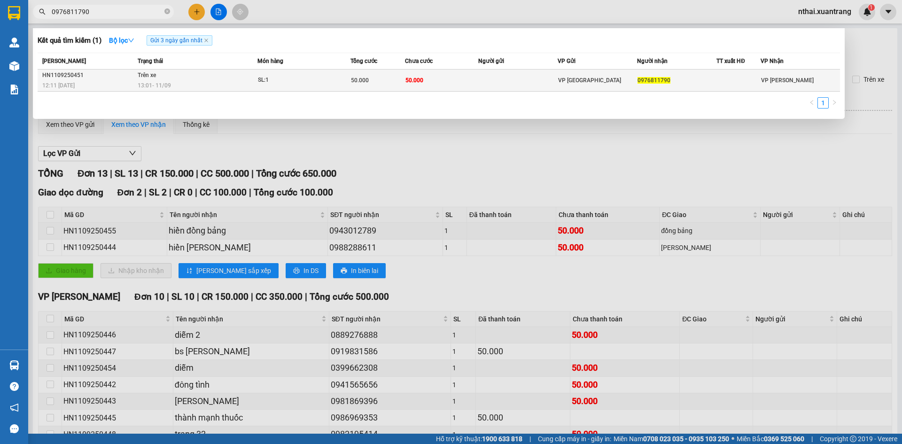
type input "0976811790"
click at [194, 70] on td "Trên xe 13:01 [DATE]" at bounding box center [196, 81] width 122 height 22
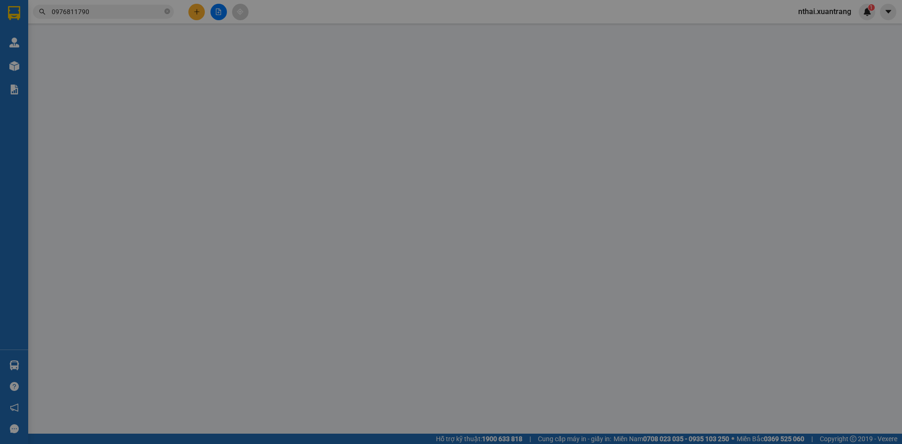
type input "0976811790"
type input "50.000"
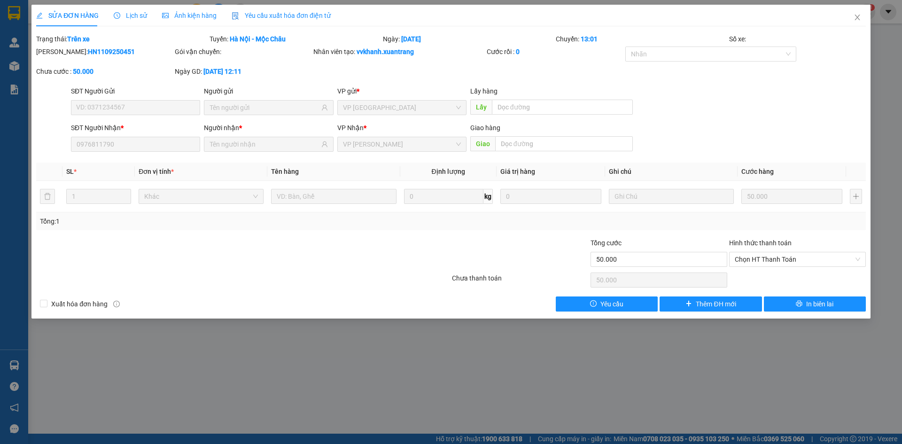
click at [177, 14] on span "Ảnh kiện hàng" at bounding box center [189, 16] width 55 height 8
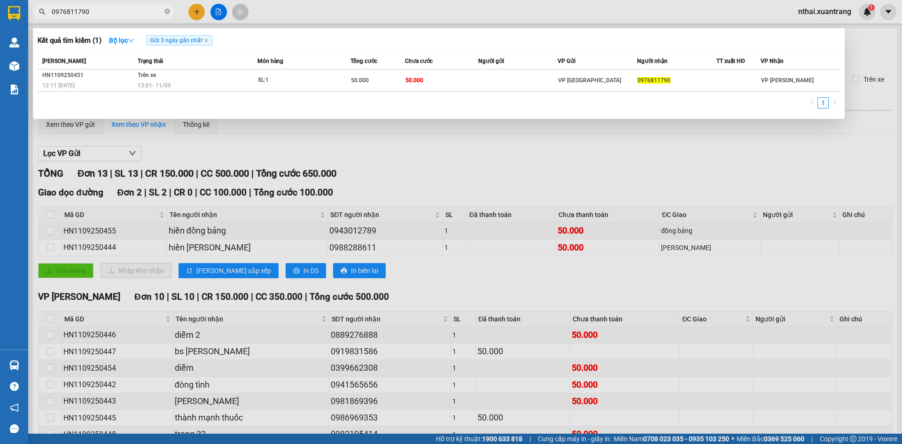
click at [135, 16] on input "0976811790" at bounding box center [107, 12] width 111 height 10
paste input "84202855"
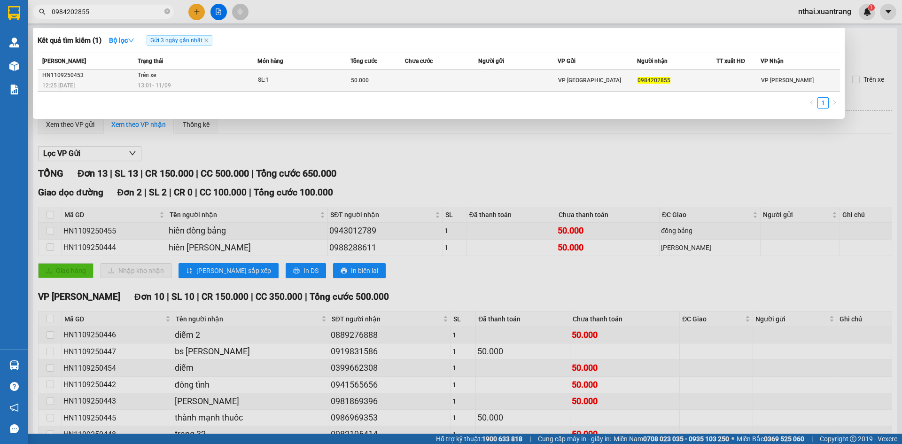
type input "0984202855"
click at [413, 70] on td at bounding box center [441, 81] width 73 height 22
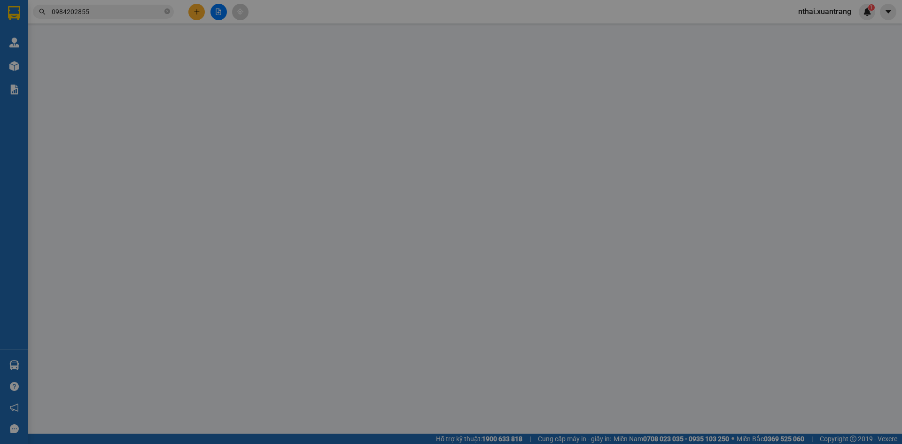
type input "0984202855"
type input "50.000"
type input "0"
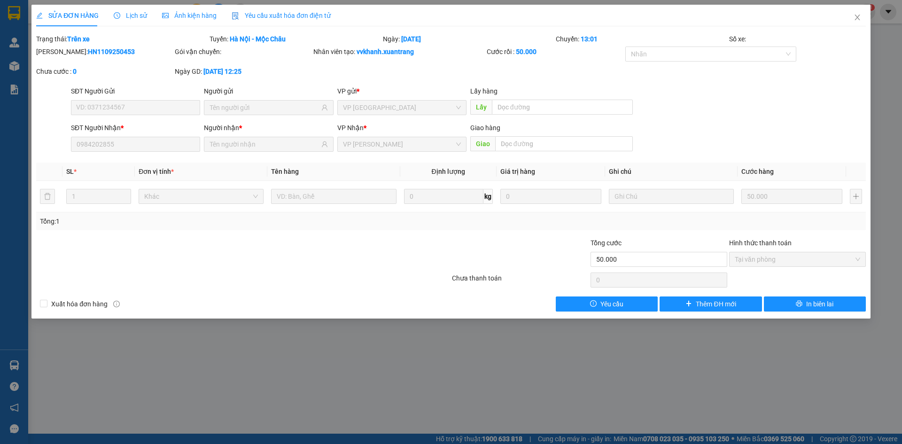
click at [172, 14] on span "Ảnh kiện hàng" at bounding box center [189, 16] width 55 height 8
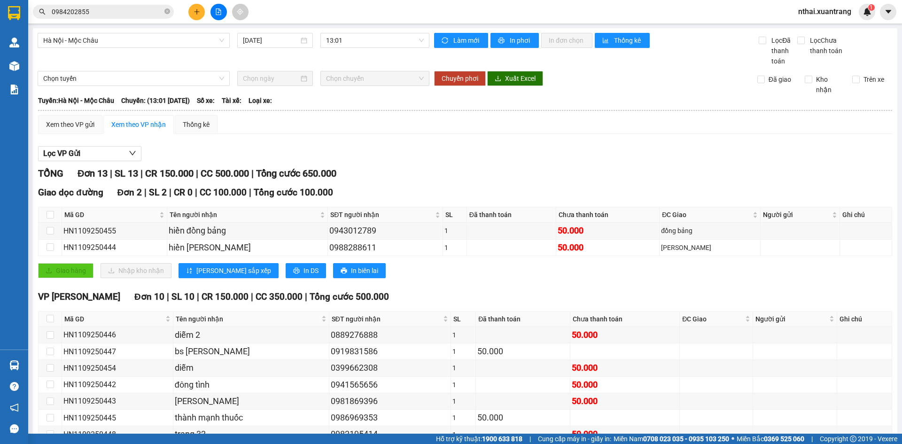
click at [134, 15] on input "0984202855" at bounding box center [107, 12] width 111 height 10
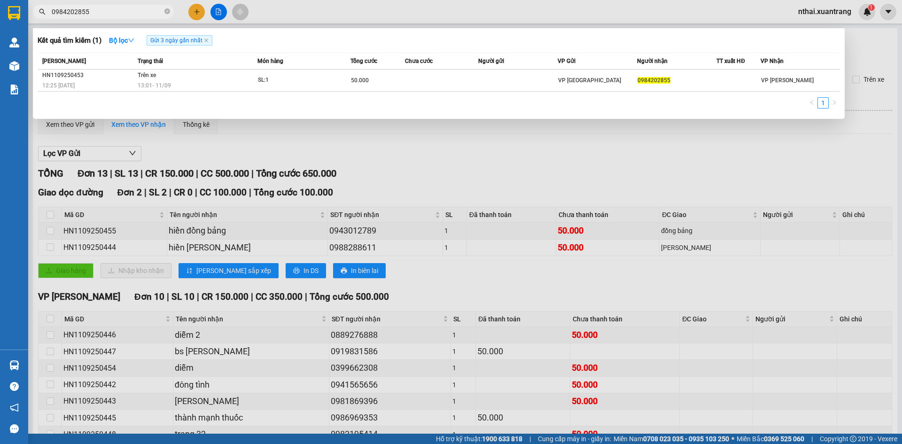
click at [134, 15] on input "0984202855" at bounding box center [107, 12] width 111 height 10
paste input "72186912"
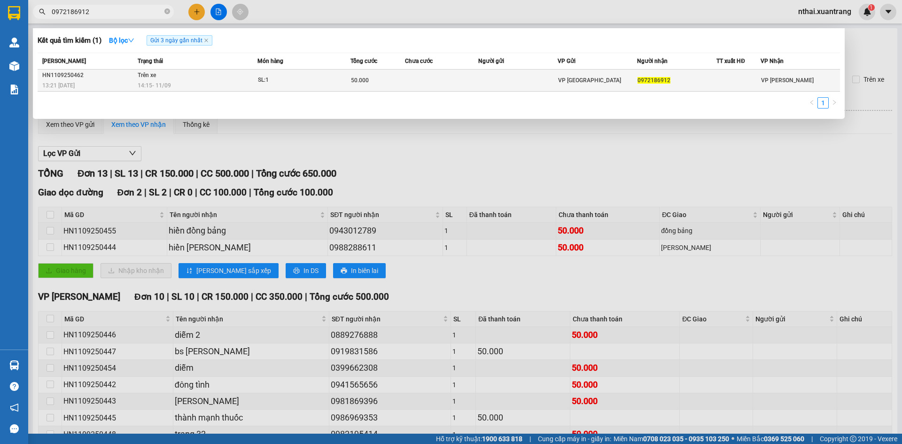
type input "0972186912"
click at [157, 82] on span "14:15 - 11/09" at bounding box center [154, 85] width 33 height 7
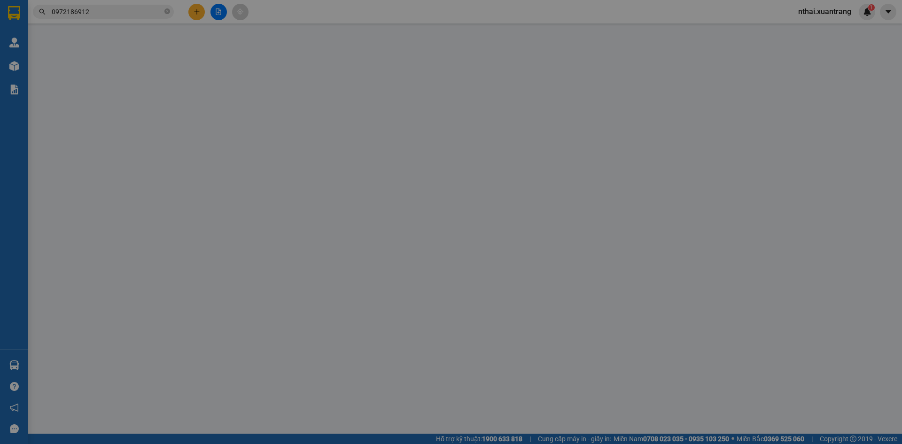
type input "0972186912"
type input "50.000"
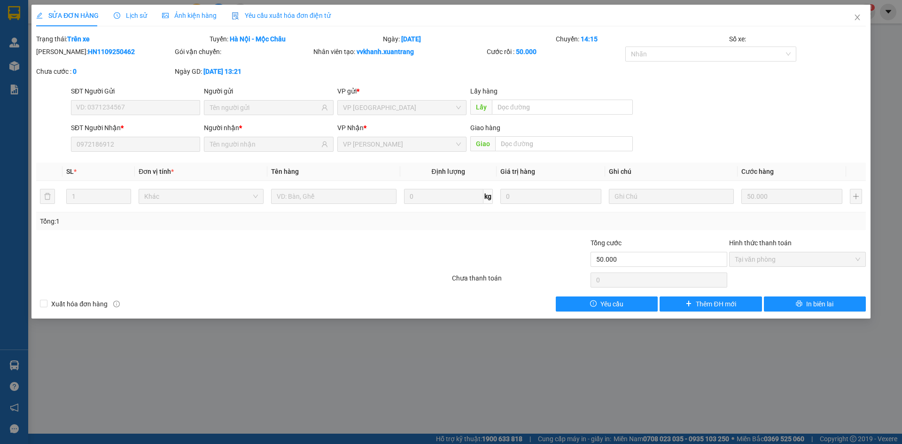
click at [140, 12] on span "Lịch sử" at bounding box center [130, 16] width 33 height 8
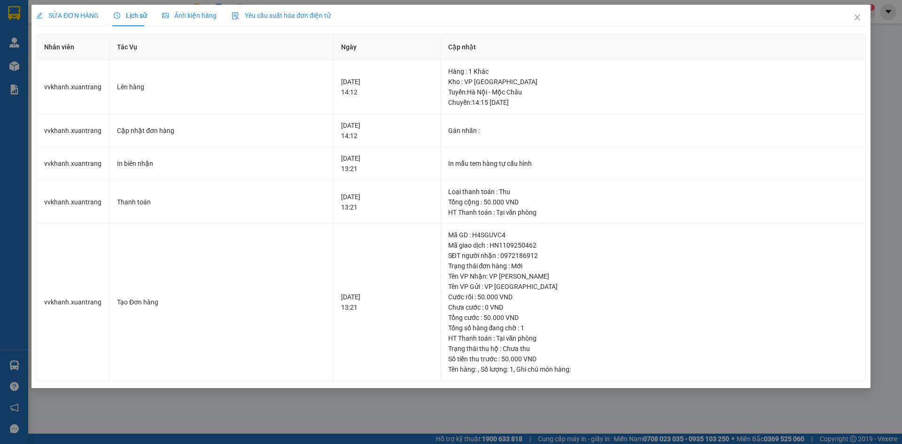
click at [172, 16] on span "Ảnh kiện hàng" at bounding box center [189, 16] width 55 height 8
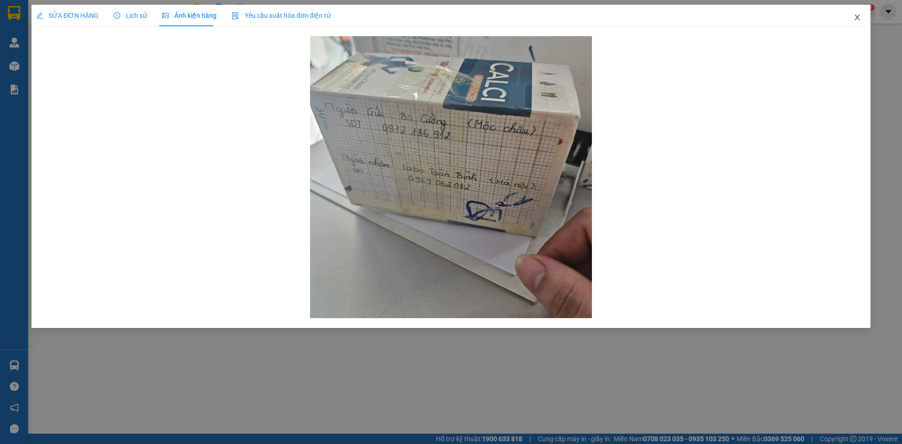
click at [856, 19] on icon "close" at bounding box center [857, 18] width 5 height 6
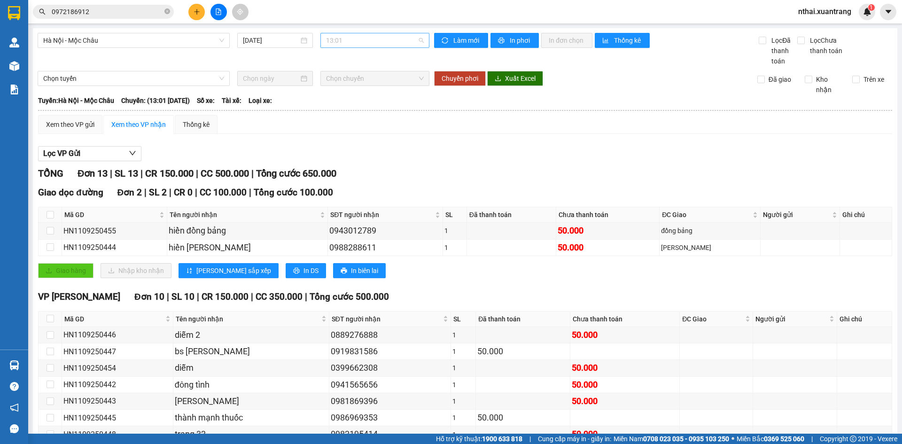
click at [348, 46] on span "13:01" at bounding box center [375, 40] width 98 height 14
click at [336, 132] on div "14:15" at bounding box center [360, 132] width 73 height 10
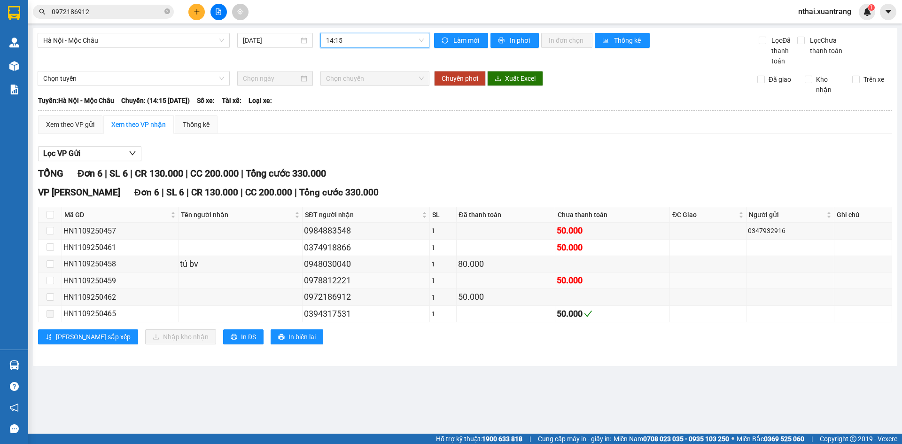
click at [332, 281] on div "0978812221" at bounding box center [366, 280] width 124 height 13
copy div "0978812221"
click at [148, 8] on input "0972186912" at bounding box center [107, 12] width 111 height 10
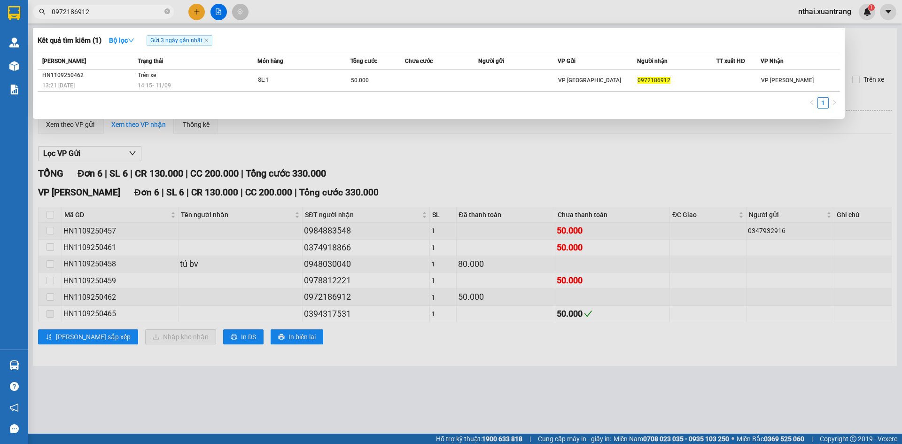
paste input "0978812221"
click at [148, 8] on input "09721869120978812221" at bounding box center [107, 12] width 111 height 10
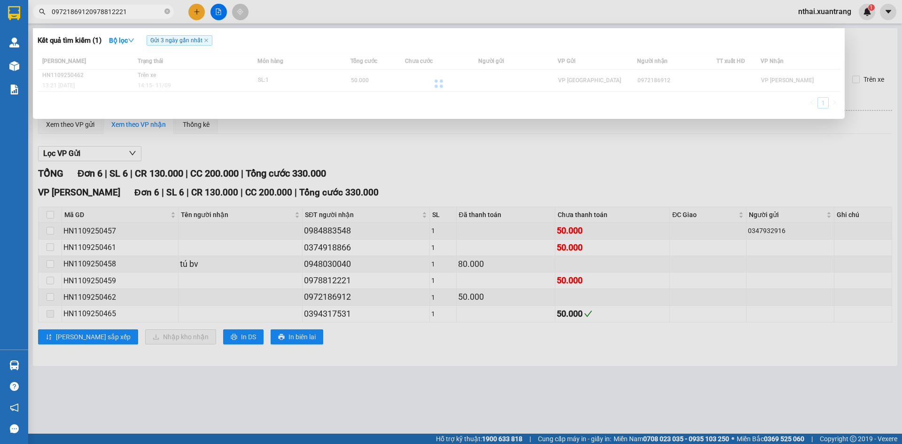
paste input "text"
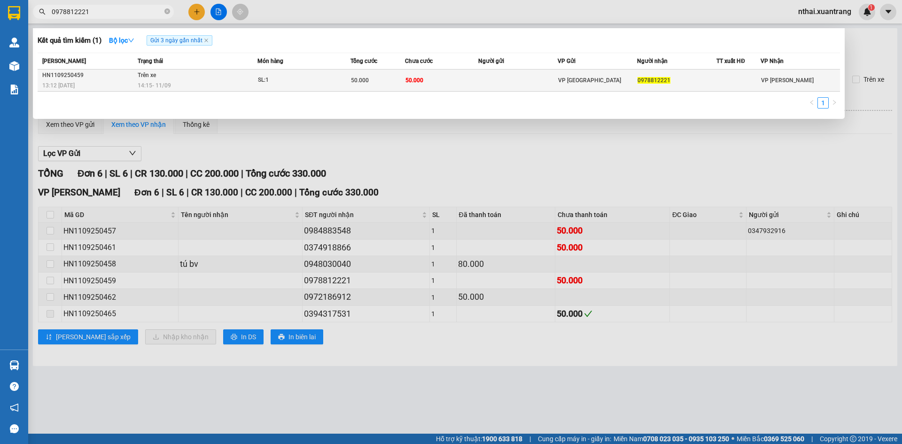
type input "0978812221"
click at [152, 74] on span "Trên xe" at bounding box center [147, 75] width 18 height 7
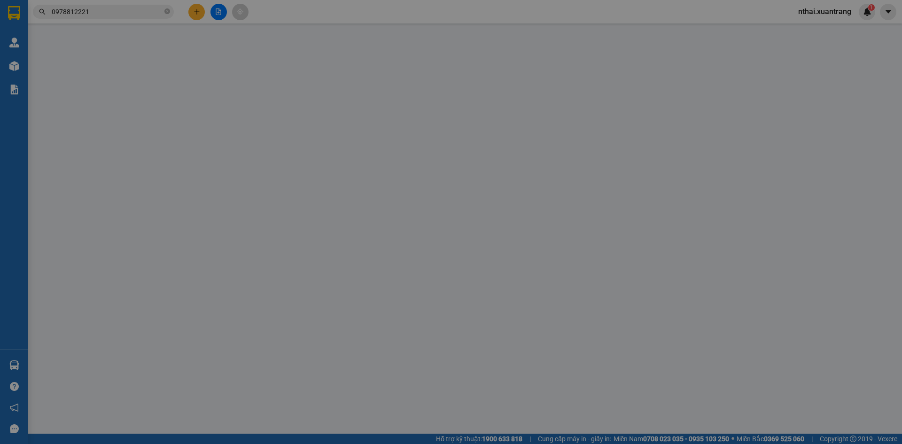
type input "0978812221"
type input "50.000"
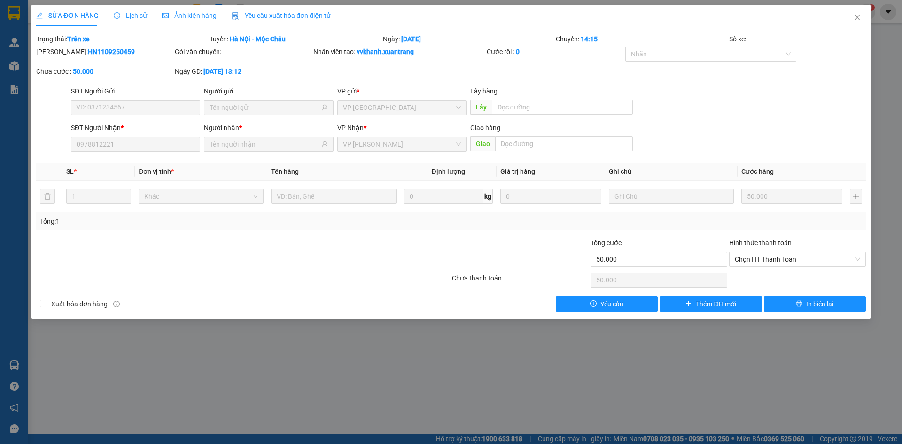
click at [194, 7] on div "Ảnh kiện hàng" at bounding box center [189, 16] width 55 height 22
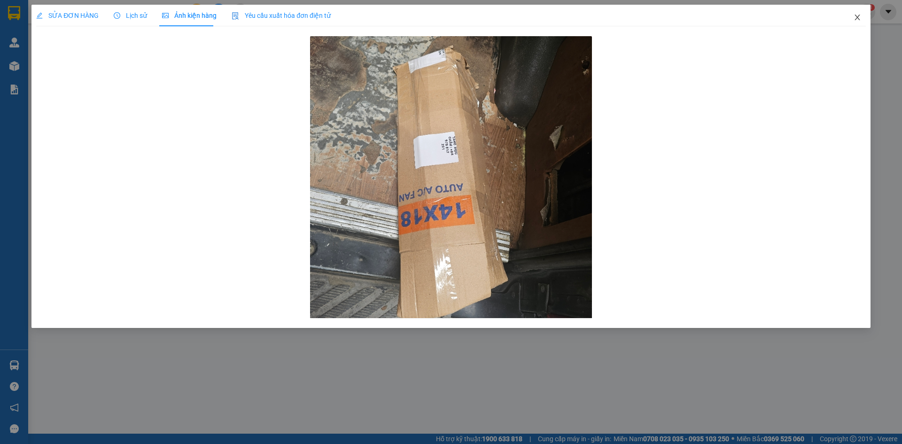
click at [855, 18] on icon "close" at bounding box center [858, 18] width 8 height 8
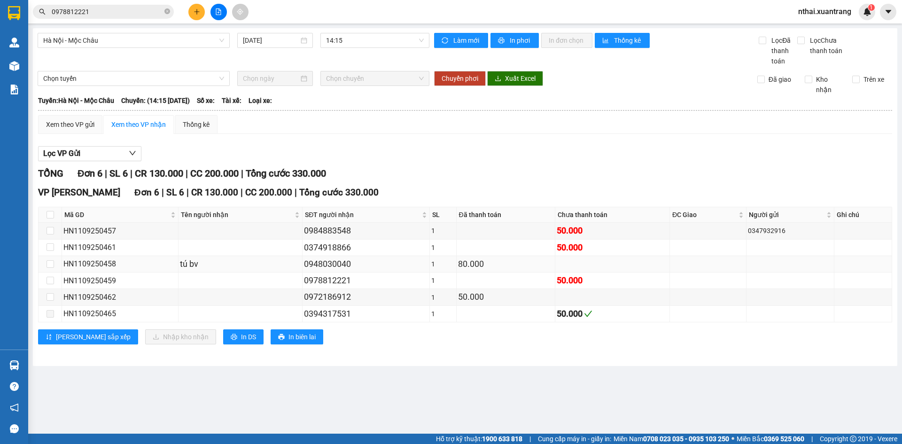
click at [323, 265] on div "0948030040" at bounding box center [366, 263] width 124 height 13
click at [326, 247] on div "0374918866" at bounding box center [366, 247] width 124 height 13
copy div "0374918866"
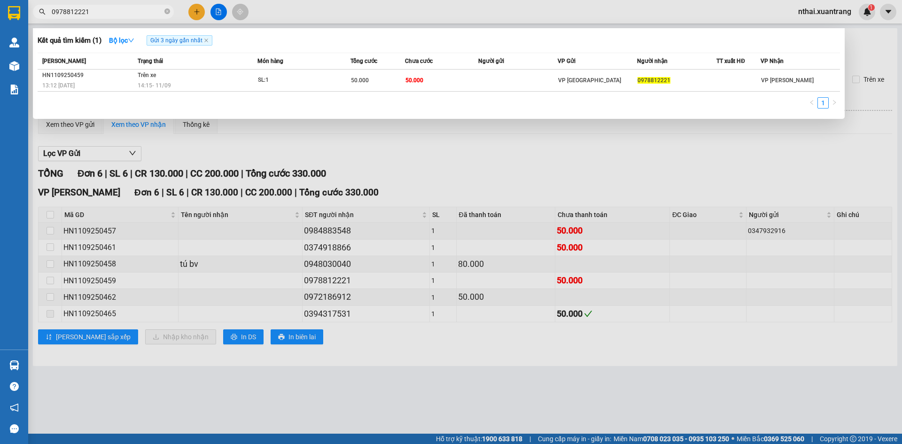
click at [130, 16] on input "0978812221" at bounding box center [107, 12] width 111 height 10
paste input "374918866"
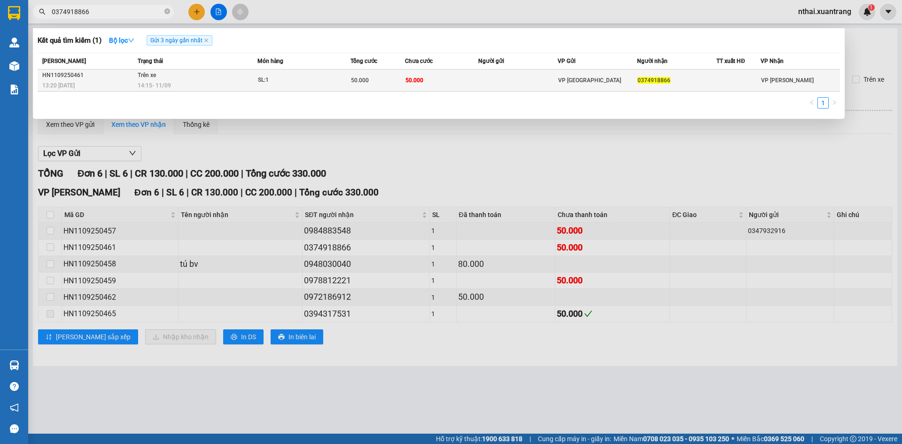
type input "0374918866"
click at [290, 83] on div "SL: 1" at bounding box center [293, 80] width 70 height 10
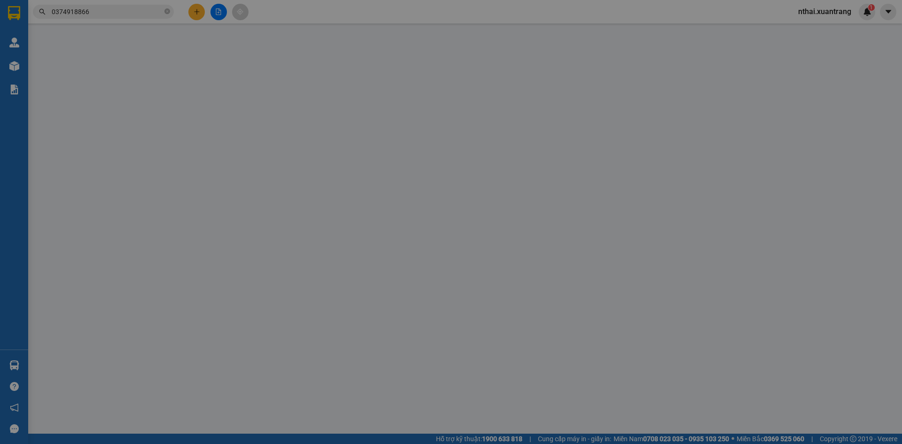
type input "0374918866"
type input "50.000"
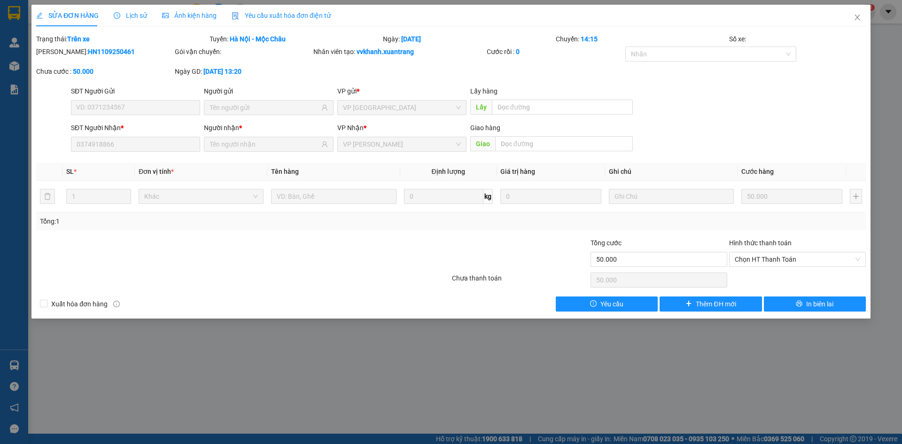
click at [187, 20] on div "Ảnh kiện hàng" at bounding box center [189, 15] width 55 height 10
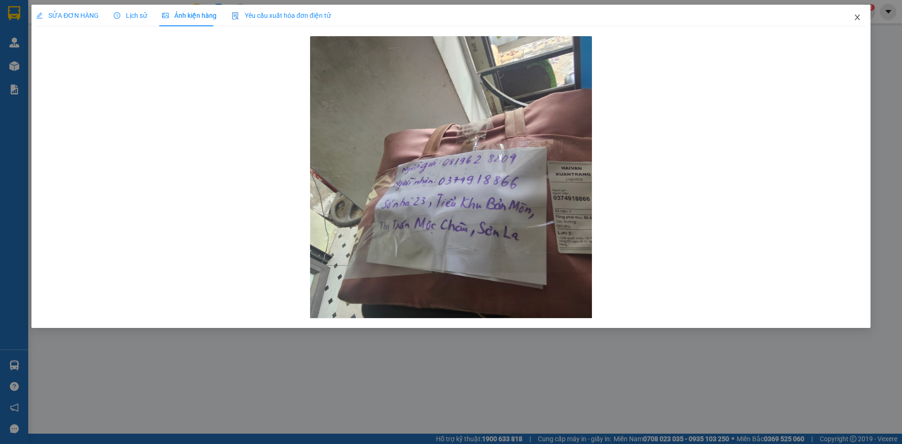
click at [857, 20] on icon "close" at bounding box center [858, 18] width 8 height 8
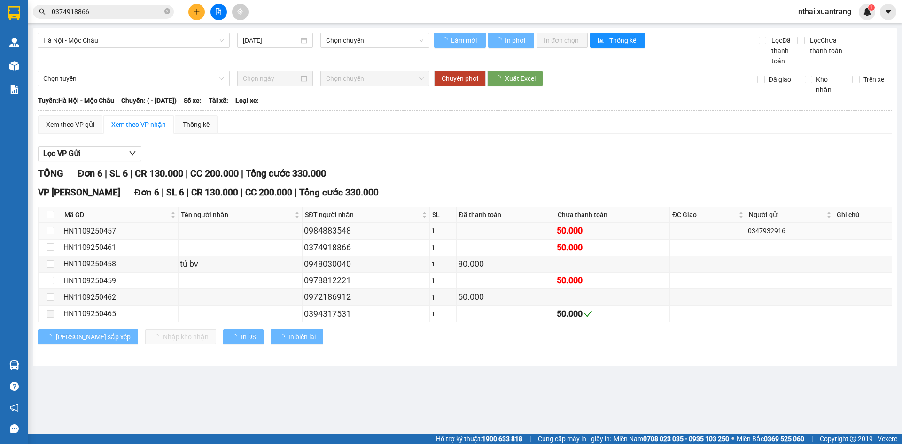
click at [365, 237] on div "0984883548" at bounding box center [366, 230] width 124 height 13
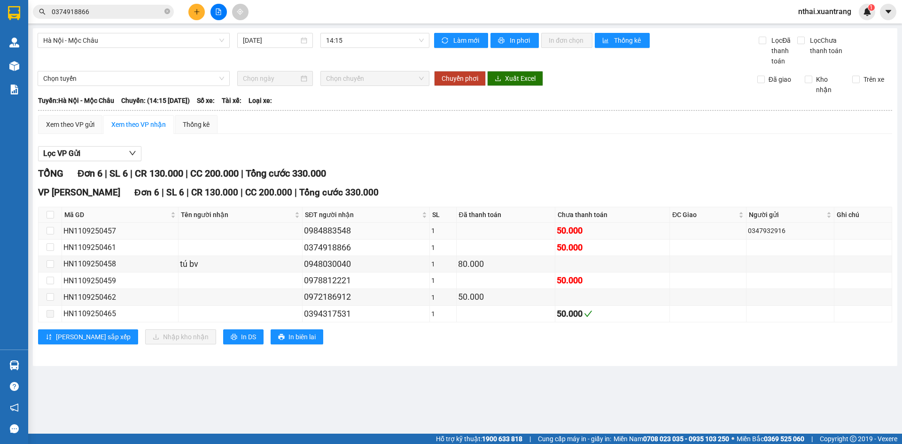
click at [340, 233] on div "0984883548" at bounding box center [366, 230] width 124 height 13
copy div "0984883548"
click at [132, 11] on input "0374918866" at bounding box center [107, 12] width 111 height 10
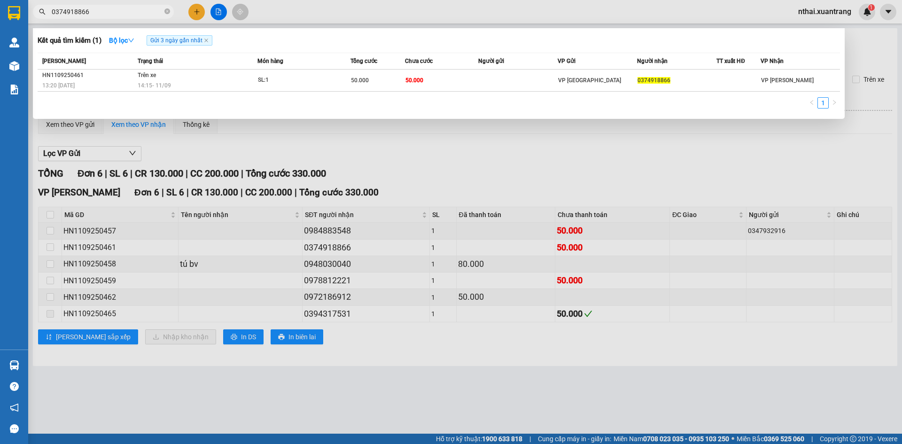
click at [132, 11] on input "0374918866" at bounding box center [107, 12] width 111 height 10
paste input "984883548"
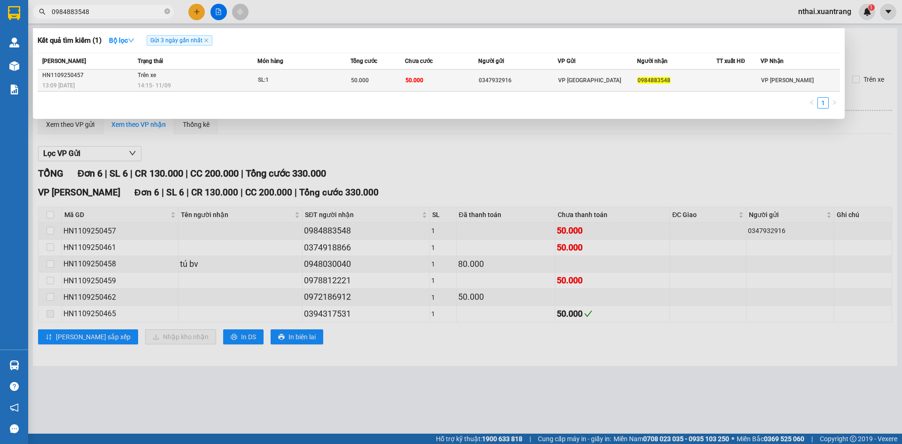
type input "0984883548"
click at [214, 75] on td "Trên xe 14:15 [DATE]" at bounding box center [196, 81] width 122 height 22
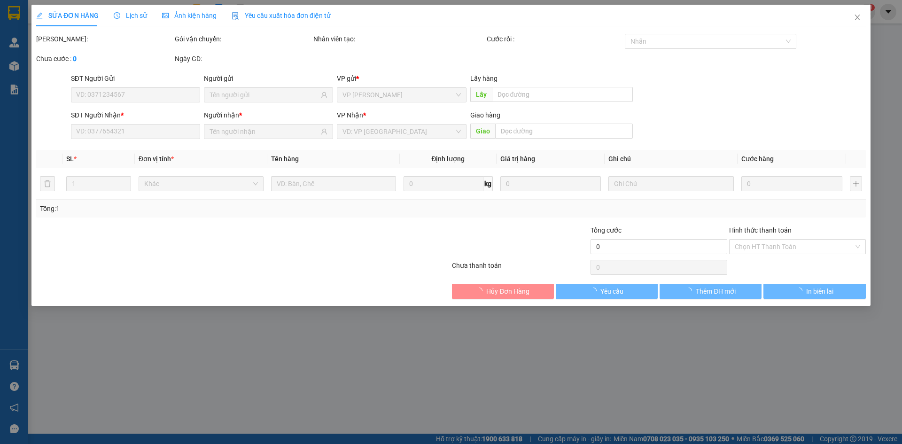
type input "0347932916"
type input "0984883548"
type input "50.000"
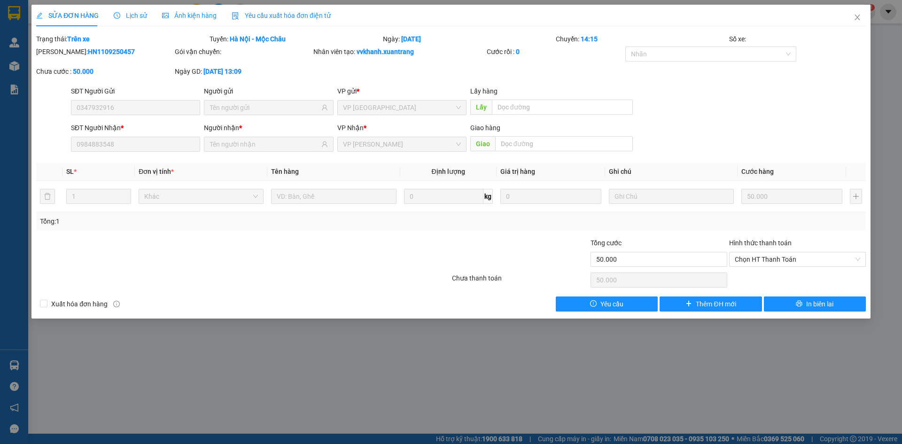
click at [191, 15] on span "Ảnh kiện hàng" at bounding box center [189, 16] width 55 height 8
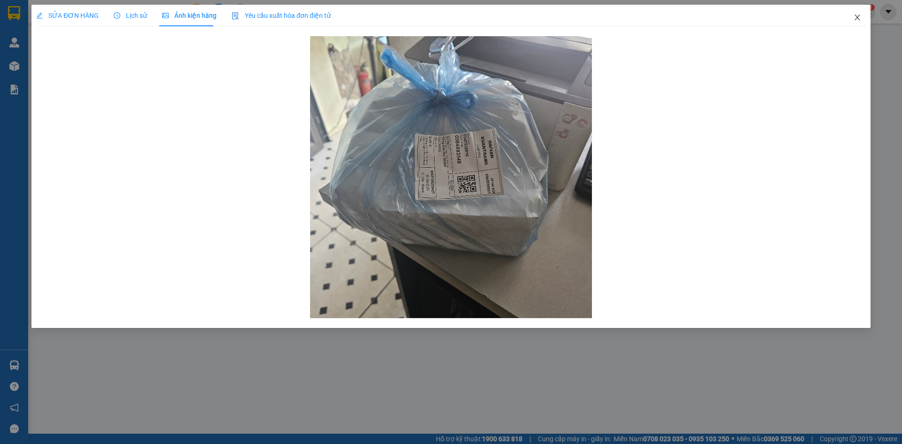
click at [858, 17] on icon "close" at bounding box center [857, 18] width 5 height 6
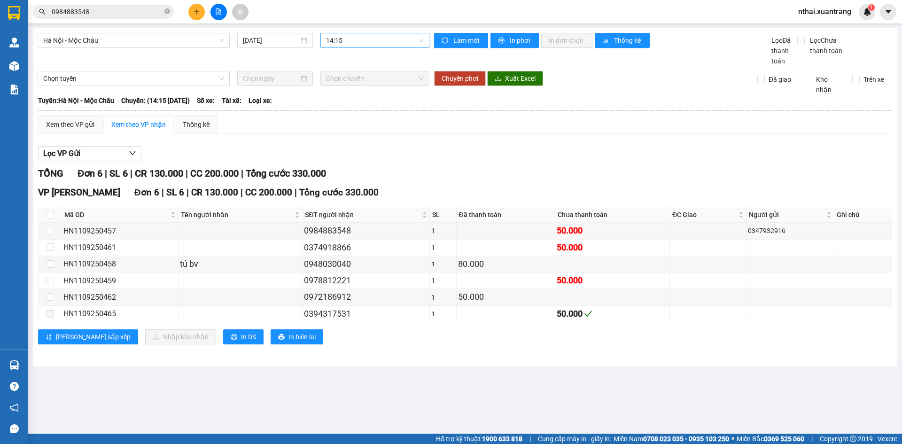
click at [352, 39] on span "14:15" at bounding box center [375, 40] width 98 height 14
click at [344, 136] on div "11:45" at bounding box center [362, 134] width 73 height 10
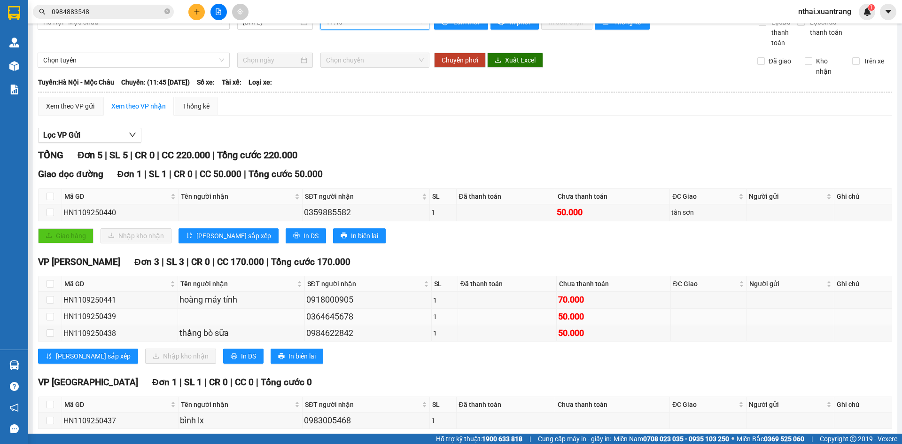
scroll to position [62, 0]
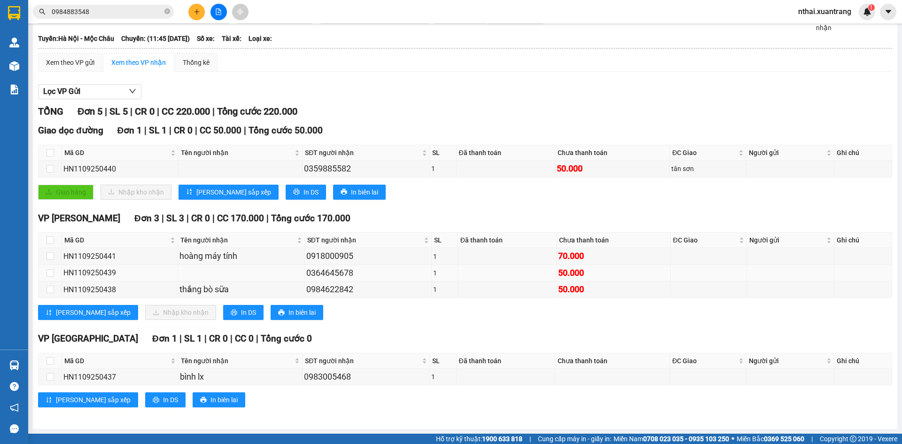
click at [329, 272] on div "0364645678" at bounding box center [368, 272] width 124 height 13
copy div "0364645678"
click at [125, 14] on input "0984883548" at bounding box center [107, 12] width 111 height 10
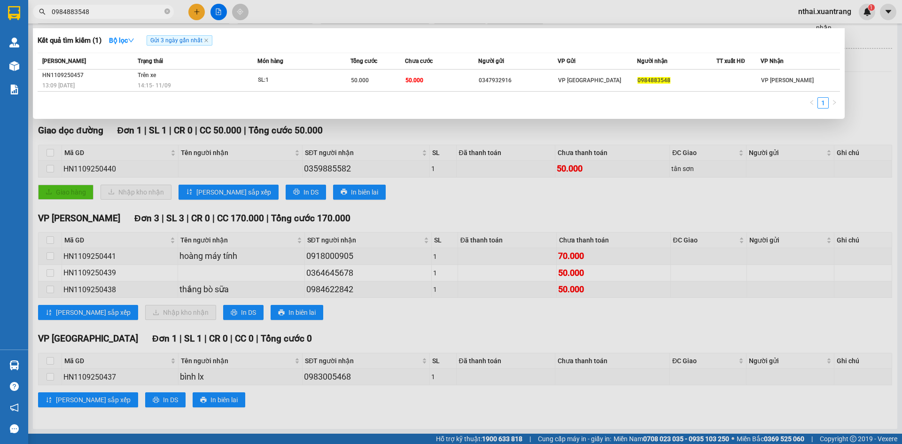
click at [125, 14] on input "0984883548" at bounding box center [107, 12] width 111 height 10
paste input "36464567"
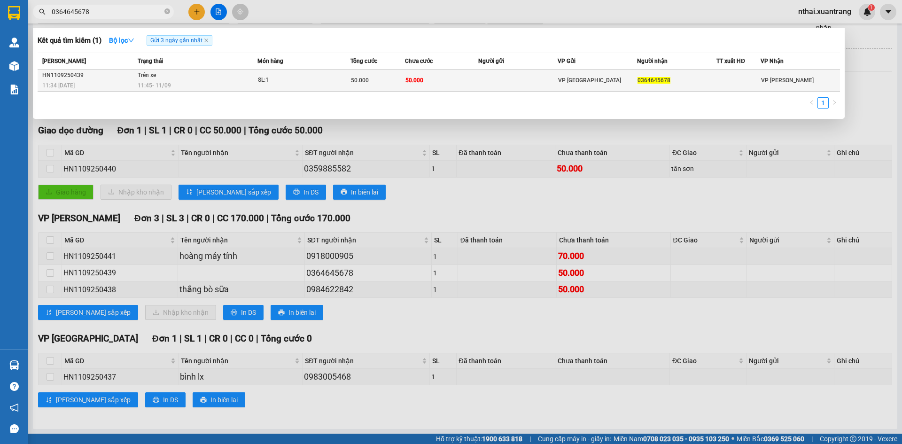
type input "0364645678"
click at [172, 82] on div "11:45 - 11/09" at bounding box center [197, 85] width 119 height 10
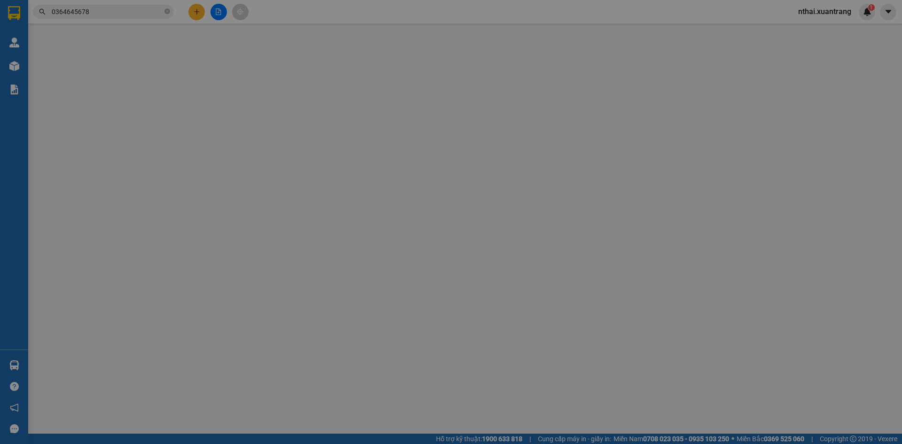
type input "0364645678"
type input "50.000"
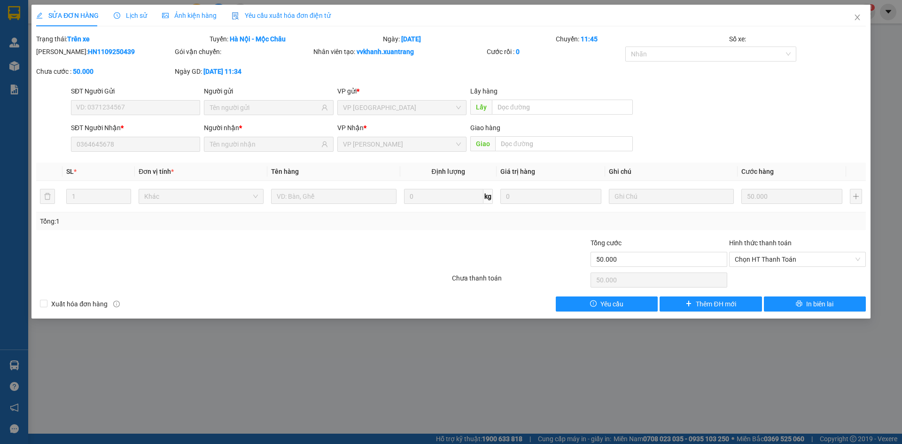
click at [168, 12] on span "Ảnh kiện hàng" at bounding box center [189, 16] width 55 height 8
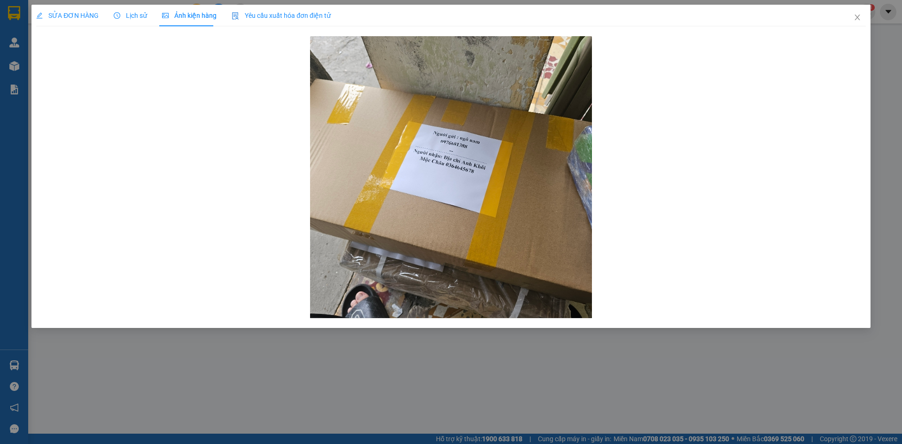
click at [61, 13] on span "SỬA ĐƠN HÀNG" at bounding box center [67, 16] width 62 height 8
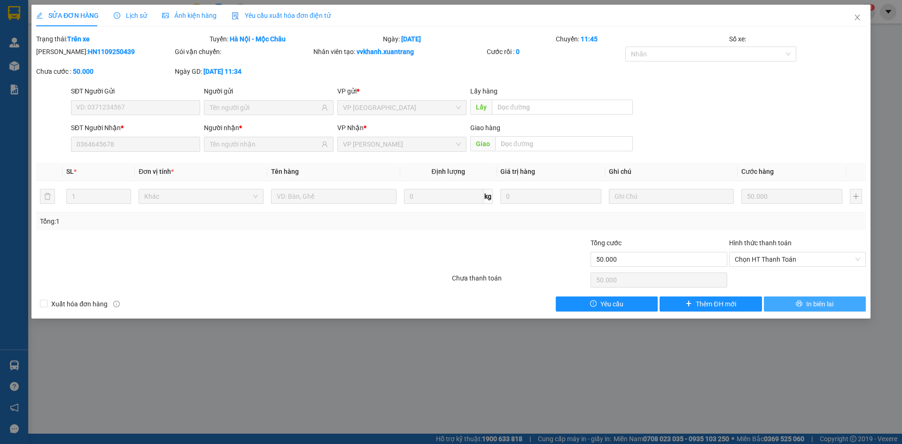
click at [810, 300] on span "In biên lai" at bounding box center [819, 304] width 27 height 10
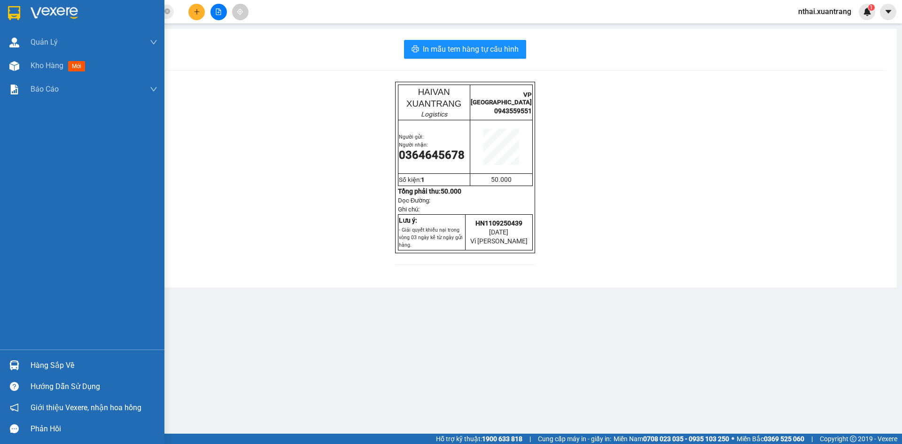
click at [16, 6] on img at bounding box center [14, 13] width 12 height 14
